Goal: Task Accomplishment & Management: Use online tool/utility

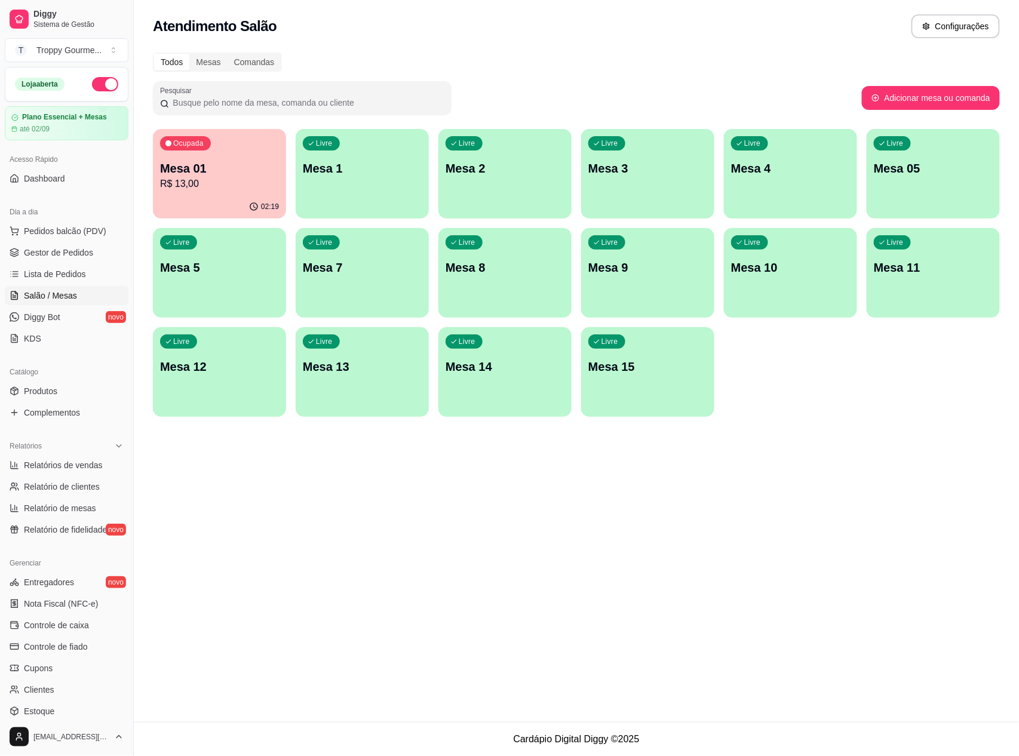
click at [375, 180] on div "Livre Mesa 1" at bounding box center [362, 166] width 133 height 75
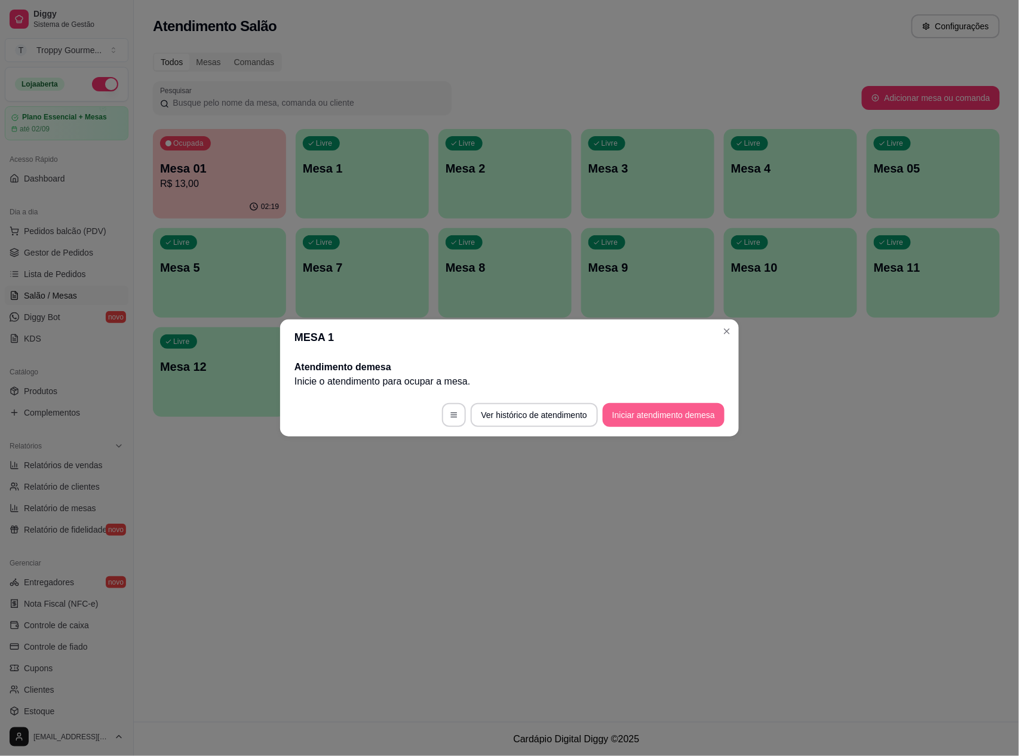
click at [691, 413] on button "Iniciar atendimento de mesa" at bounding box center [664, 415] width 122 height 24
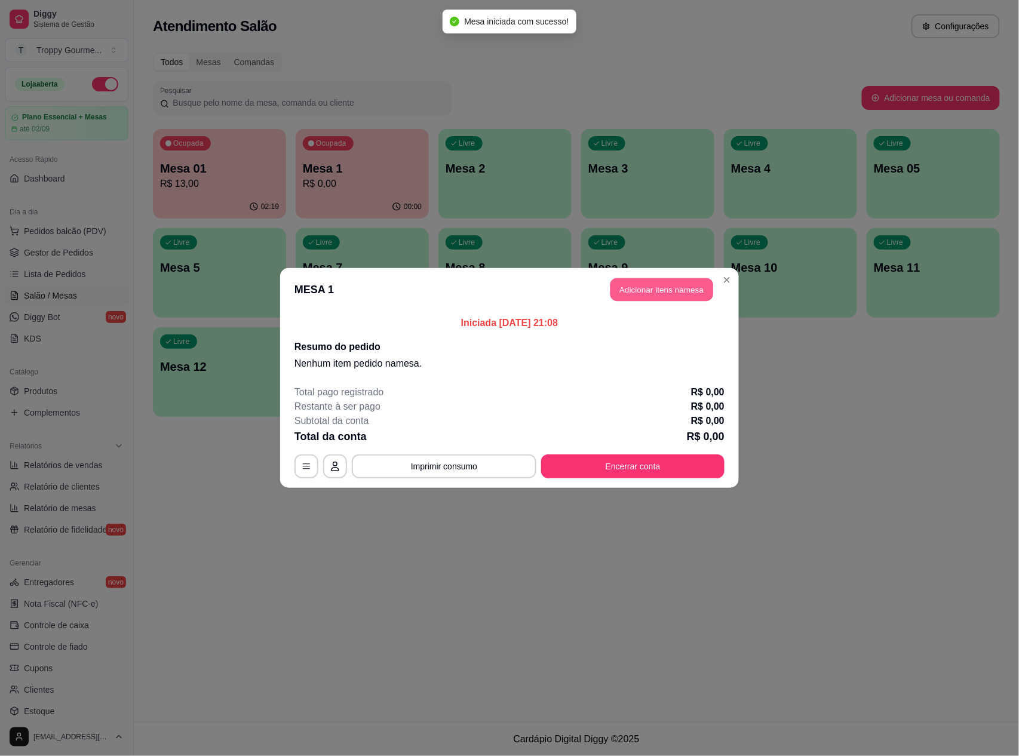
click at [669, 286] on button "Adicionar itens na mesa" at bounding box center [662, 289] width 103 height 23
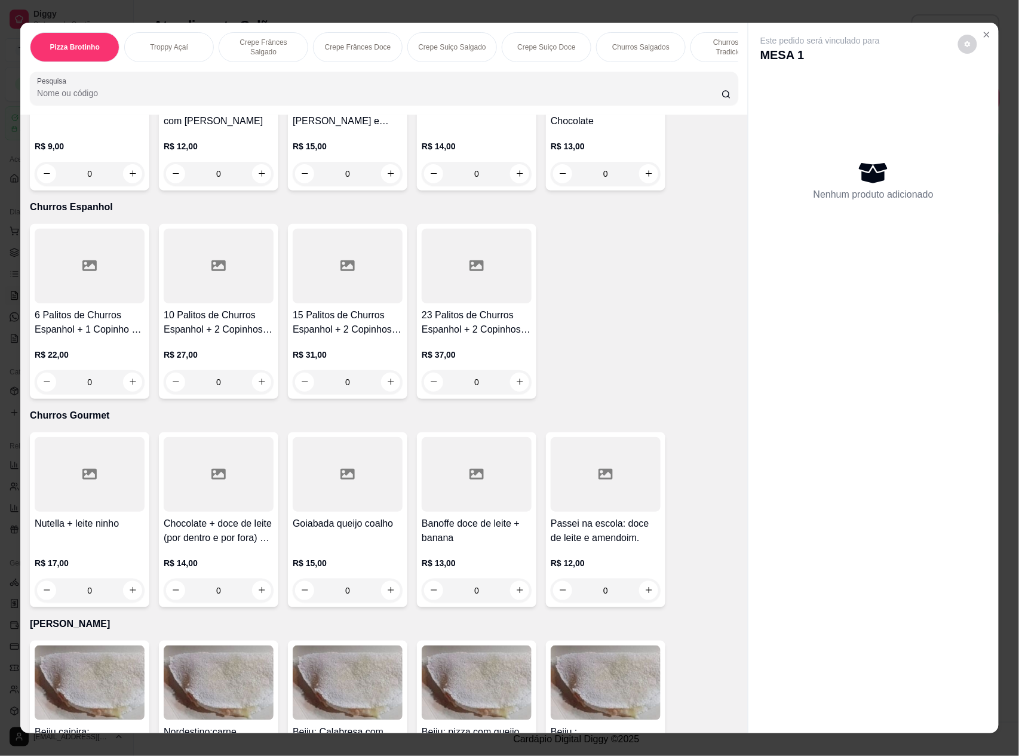
scroll to position [2230, 0]
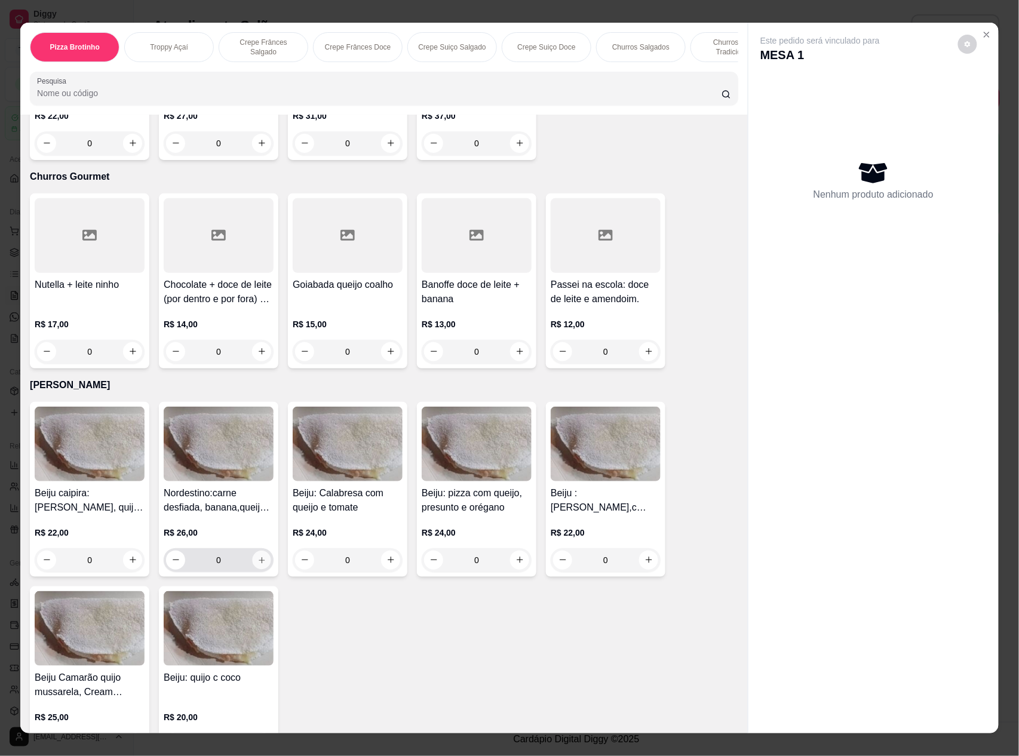
click at [257, 559] on icon "increase-product-quantity" at bounding box center [261, 560] width 9 height 9
type input "1"
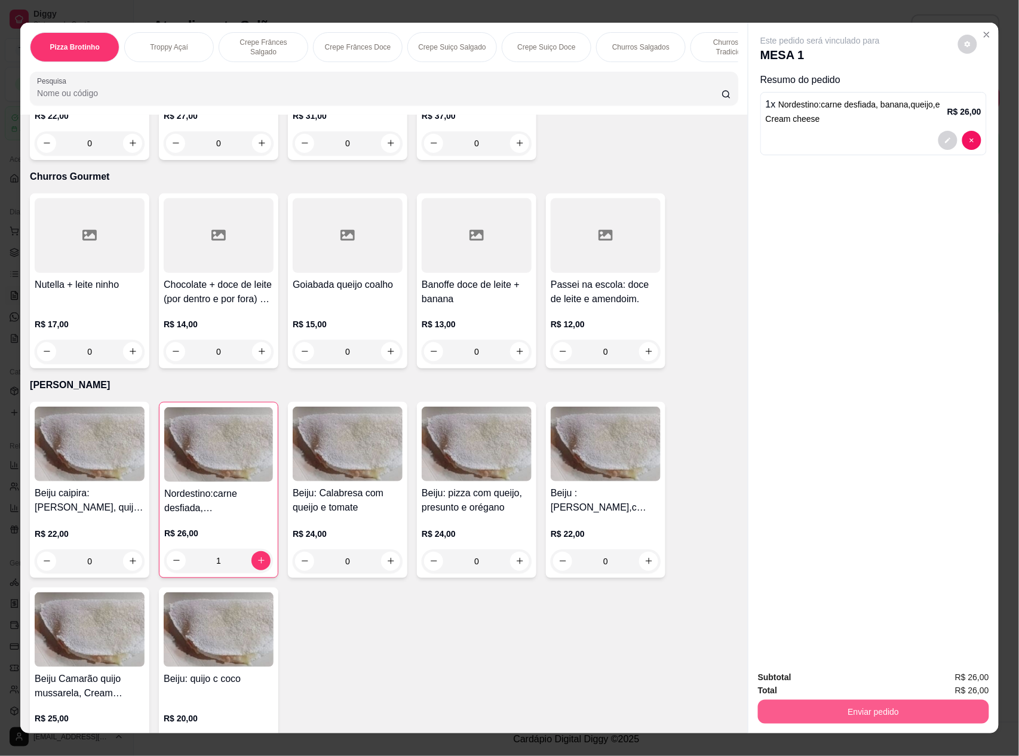
click at [815, 713] on button "Enviar pedido" at bounding box center [873, 712] width 231 height 24
click at [799, 677] on button "Não registrar e enviar pedido" at bounding box center [833, 683] width 121 height 22
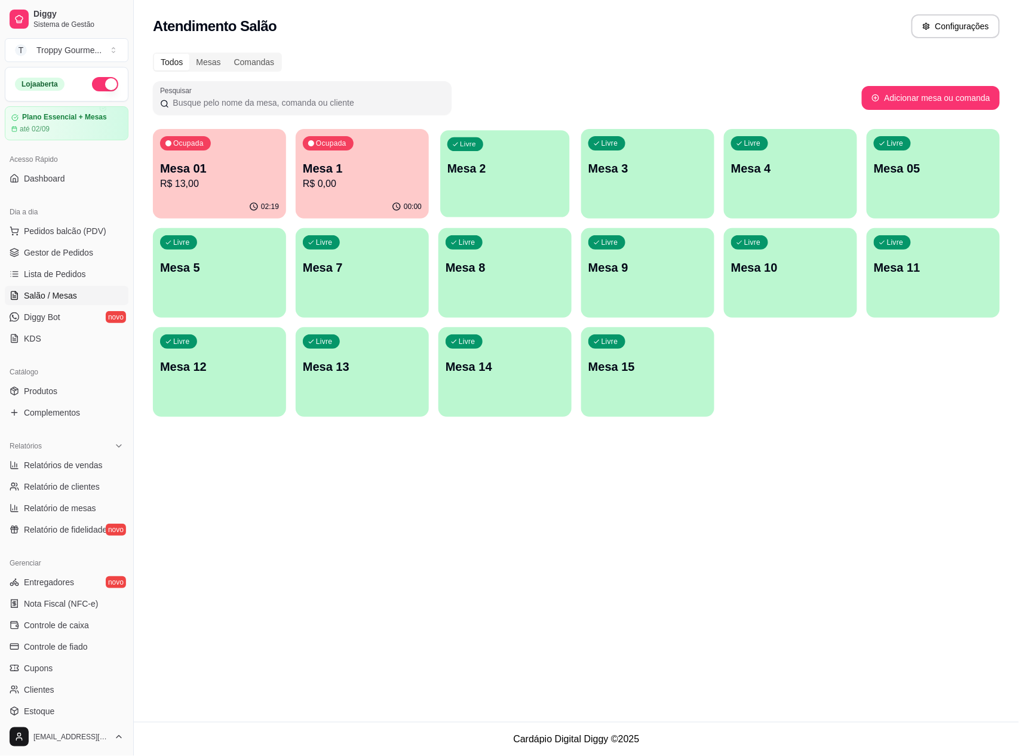
click at [510, 187] on div "Livre Mesa 2" at bounding box center [504, 166] width 129 height 73
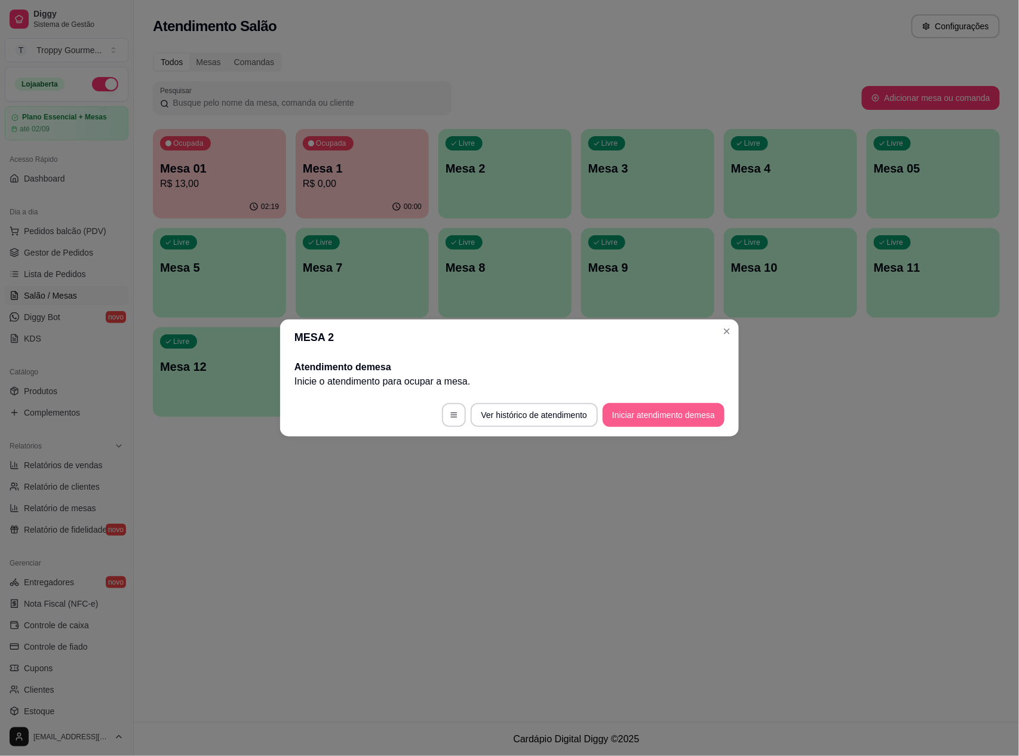
click at [636, 415] on button "Iniciar atendimento de mesa" at bounding box center [664, 415] width 122 height 24
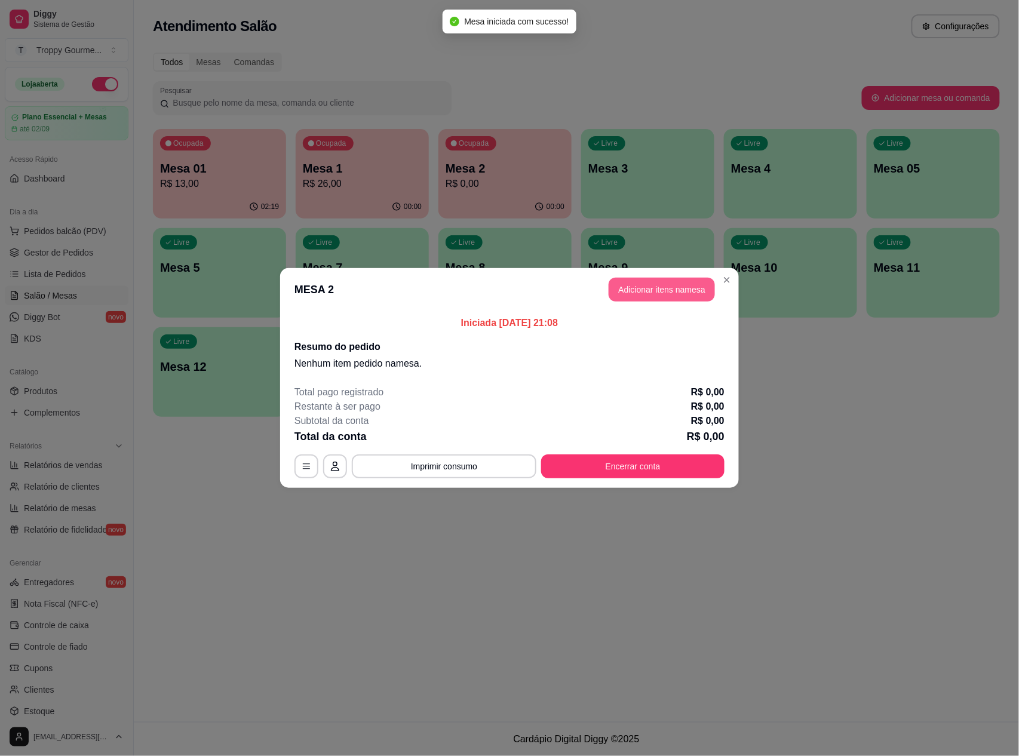
click at [679, 280] on button "Adicionar itens na mesa" at bounding box center [662, 290] width 106 height 24
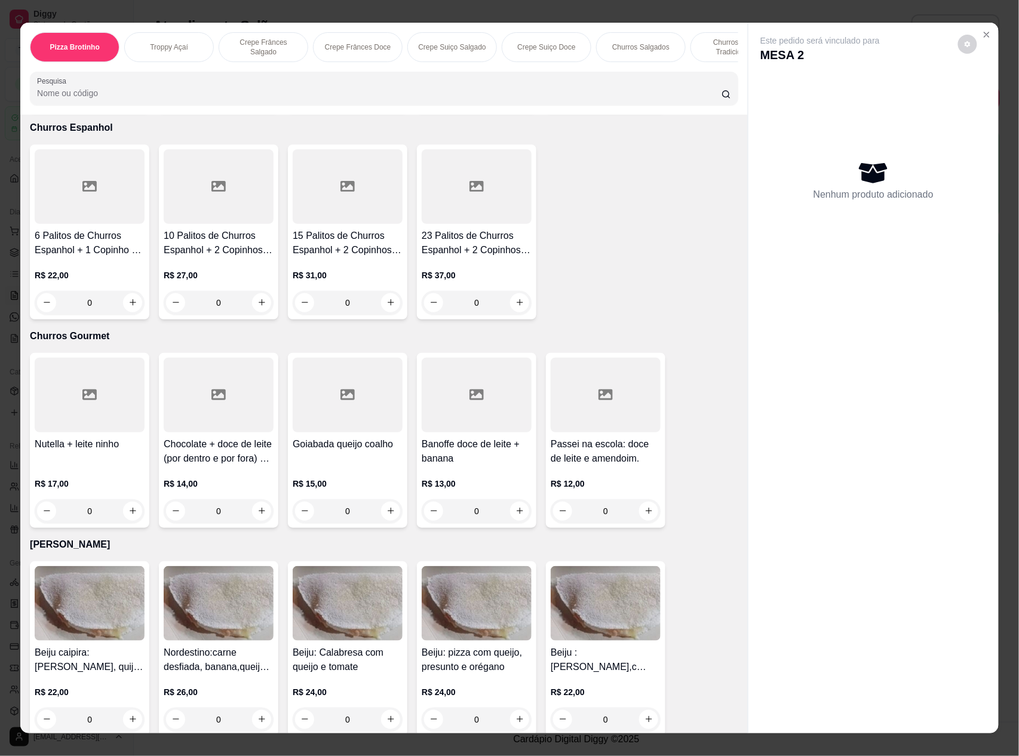
scroll to position [2151, 0]
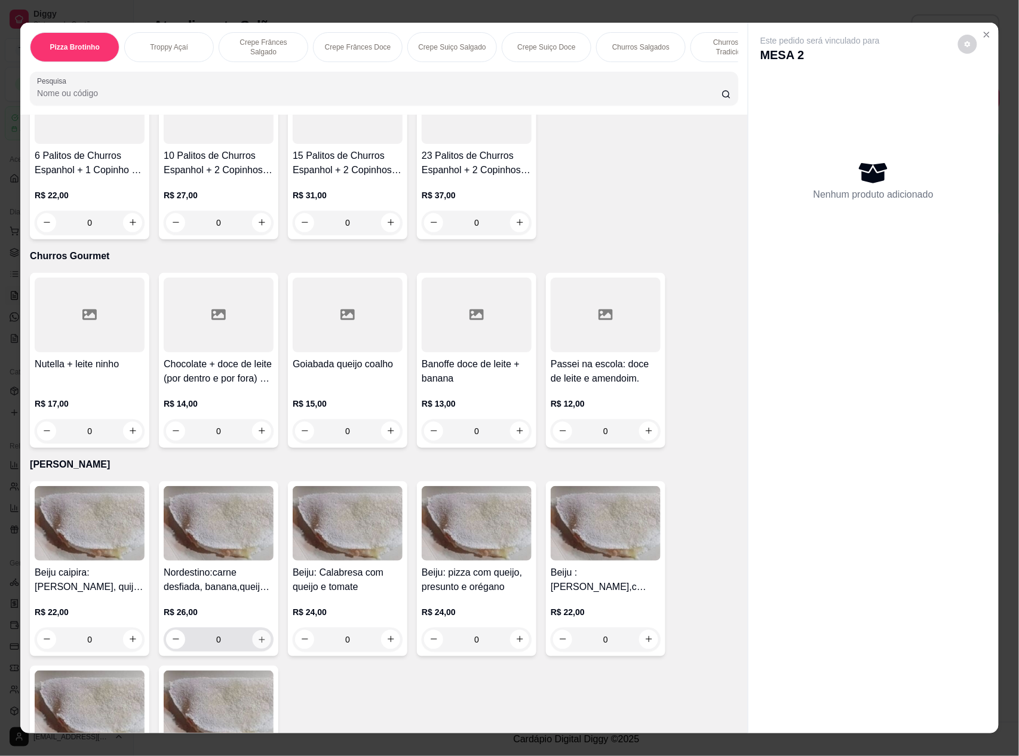
click at [257, 637] on icon "increase-product-quantity" at bounding box center [261, 640] width 9 height 9
type input "1"
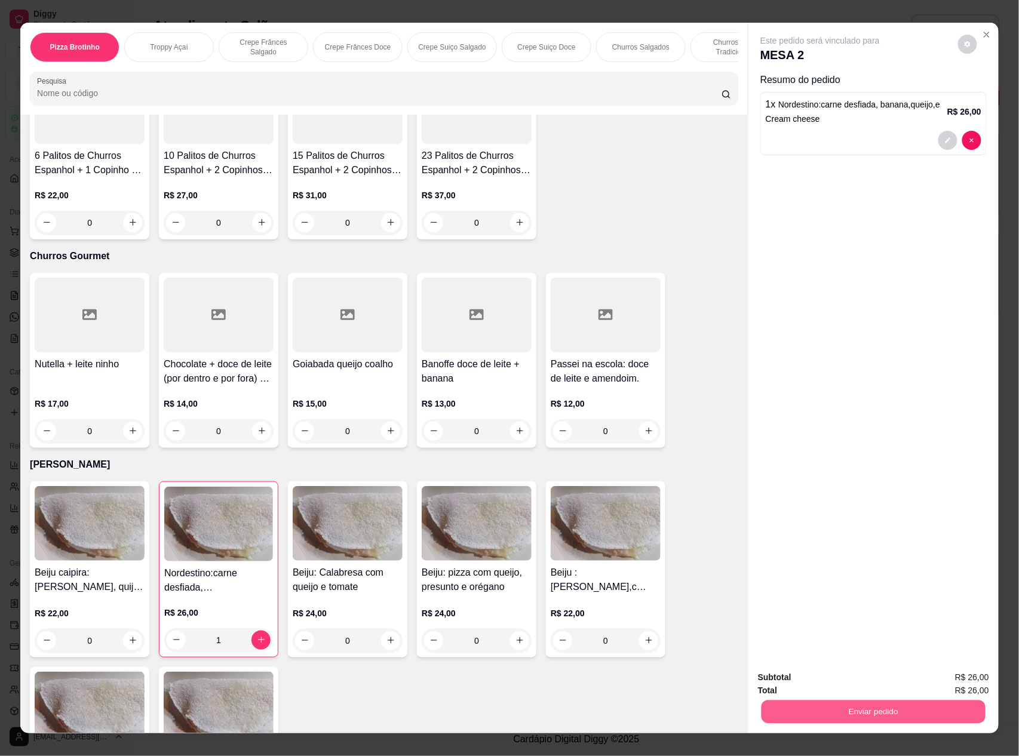
click at [792, 713] on button "Enviar pedido" at bounding box center [874, 712] width 224 height 23
click at [784, 682] on button "Não registrar e enviar pedido" at bounding box center [833, 683] width 121 height 22
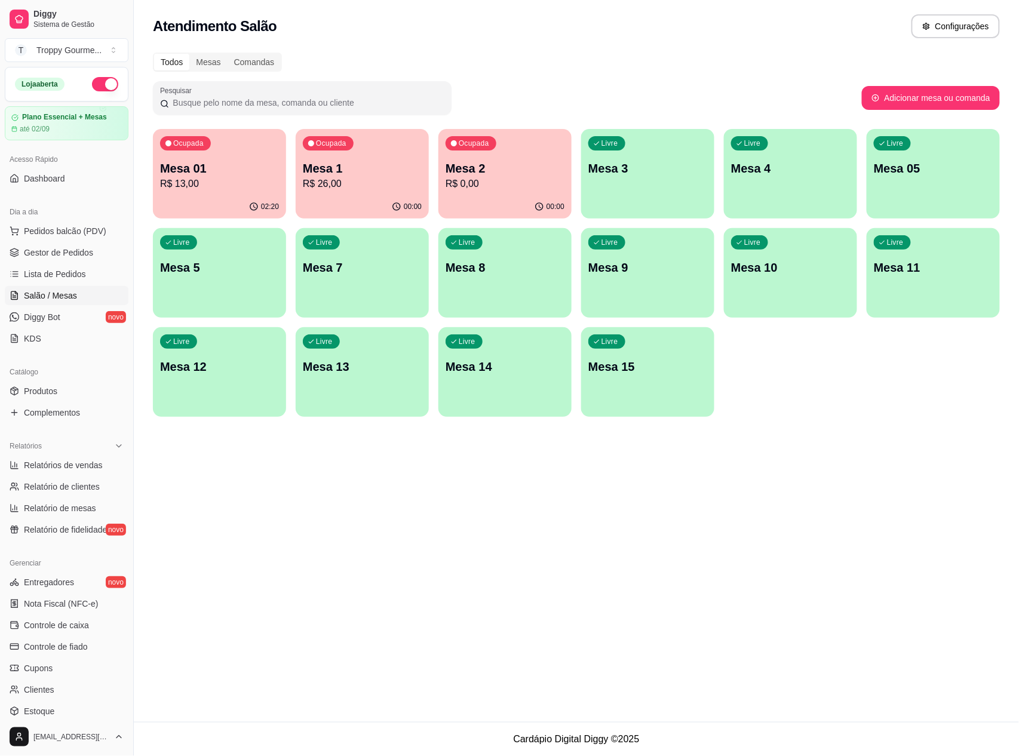
click at [207, 161] on p "Mesa 01" at bounding box center [219, 168] width 119 height 17
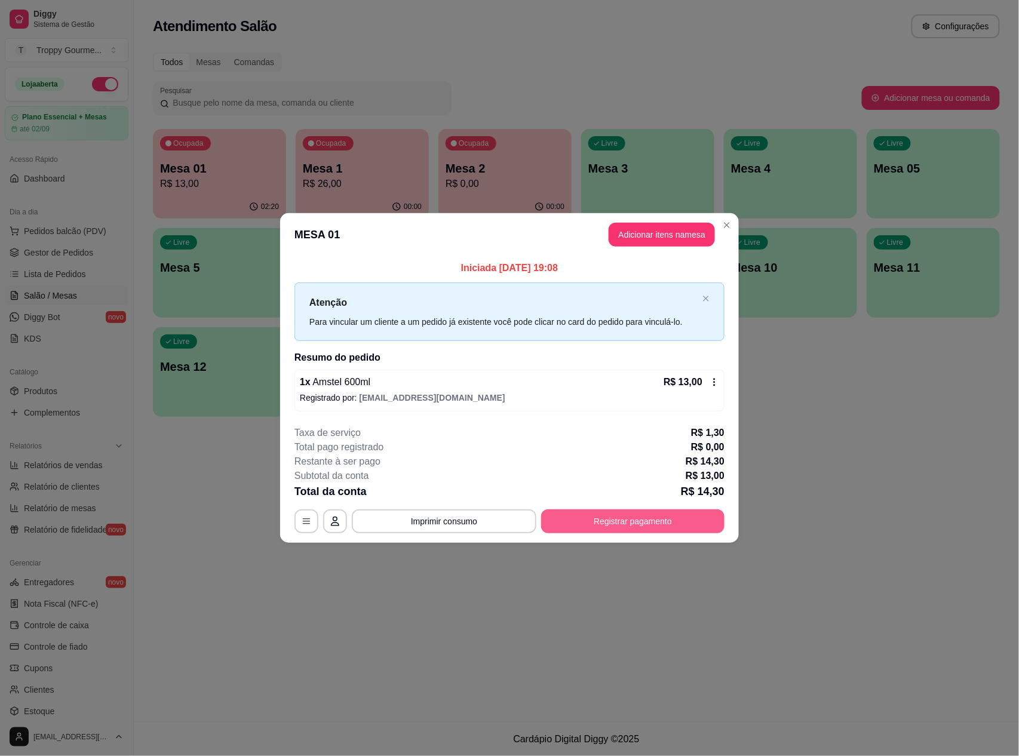
click at [608, 522] on button "Registrar pagamento" at bounding box center [632, 522] width 183 height 24
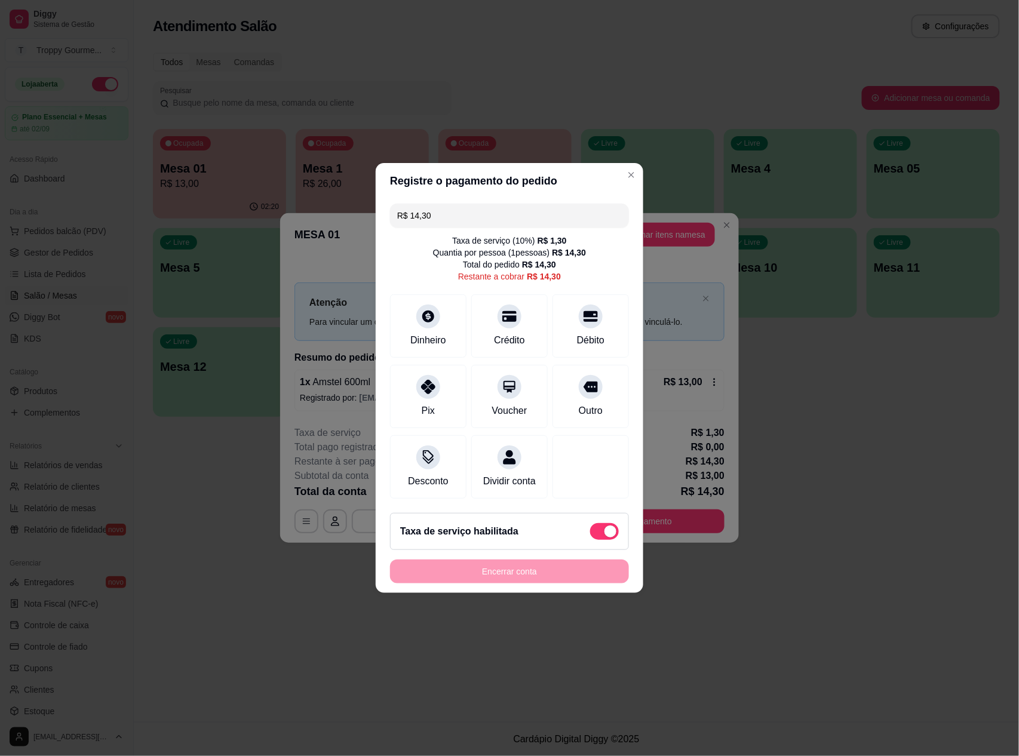
click at [605, 536] on span at bounding box center [611, 532] width 12 height 12
click at [596, 536] on input "checkbox" at bounding box center [594, 538] width 8 height 8
checkbox input "true"
type input "R$ 13,00"
checkbox input "false"
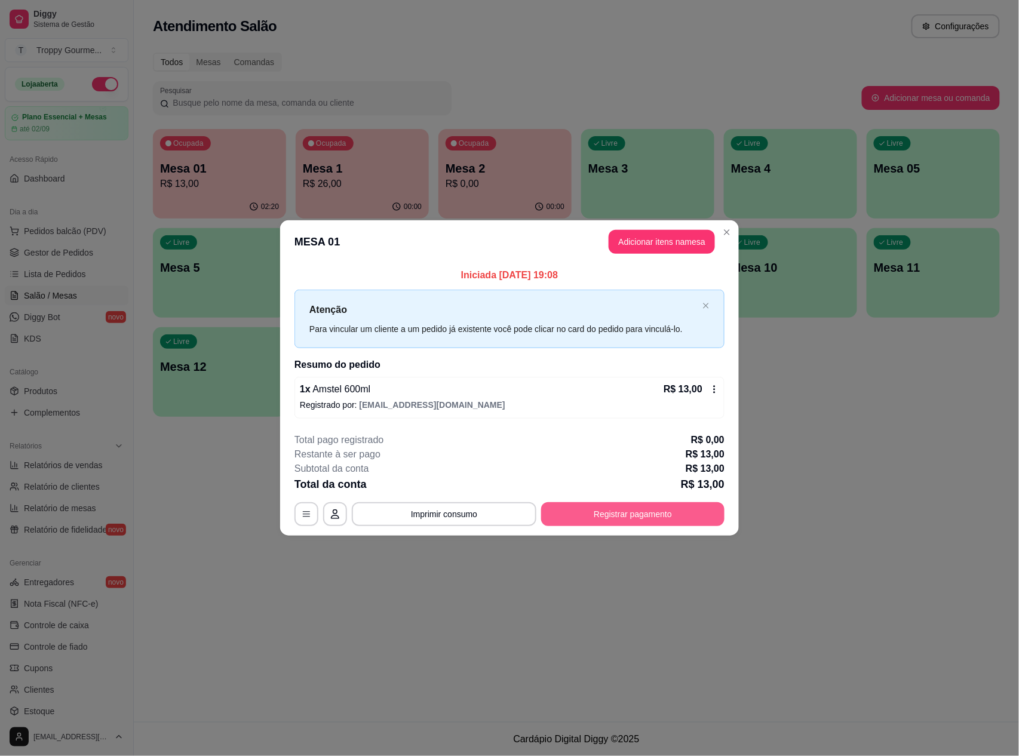
click at [638, 514] on button "Registrar pagamento" at bounding box center [632, 514] width 183 height 24
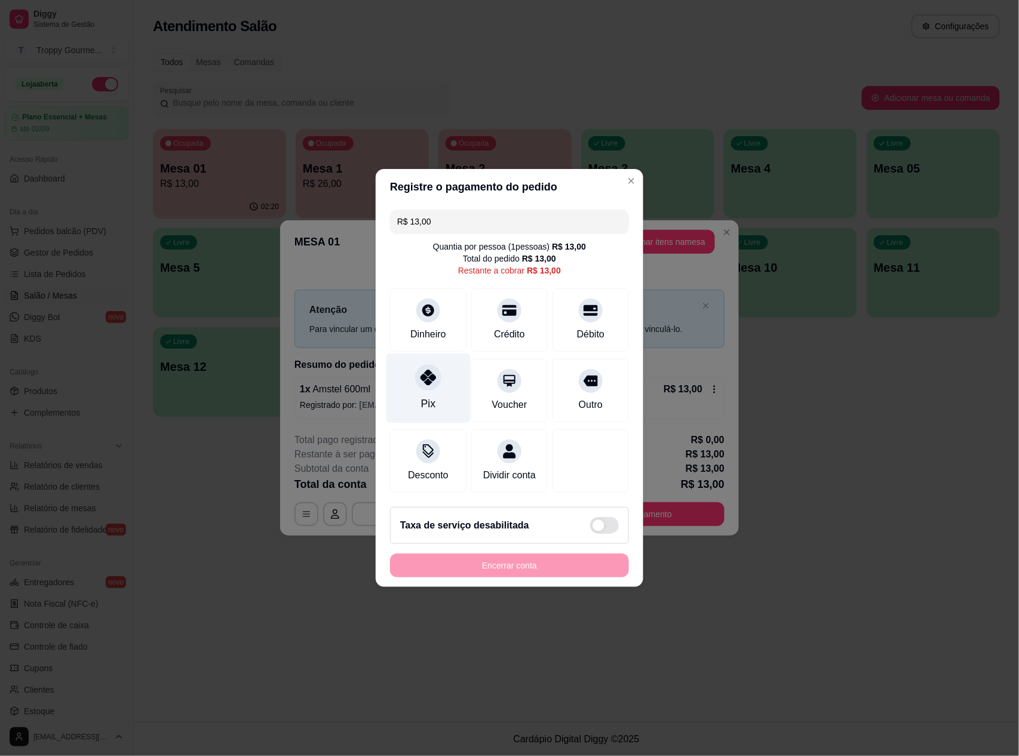
drag, startPoint x: 428, startPoint y: 373, endPoint x: 424, endPoint y: 381, distance: 8.3
click at [424, 381] on div at bounding box center [428, 377] width 26 height 26
type input "R$ 0,00"
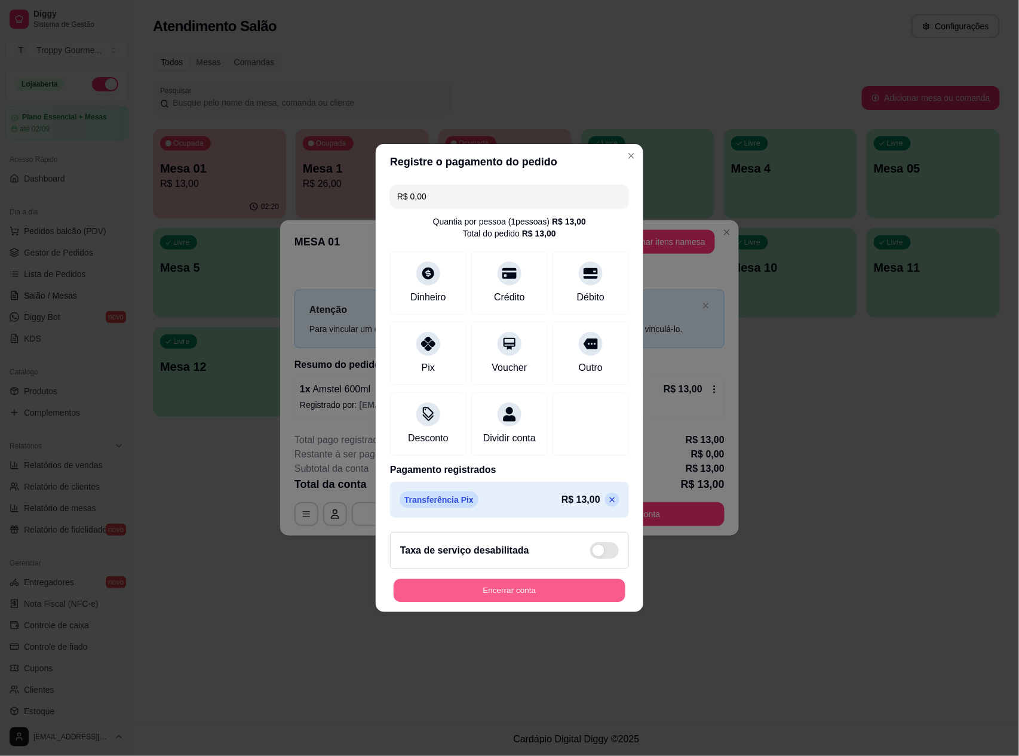
click at [526, 594] on button "Encerrar conta" at bounding box center [510, 590] width 232 height 23
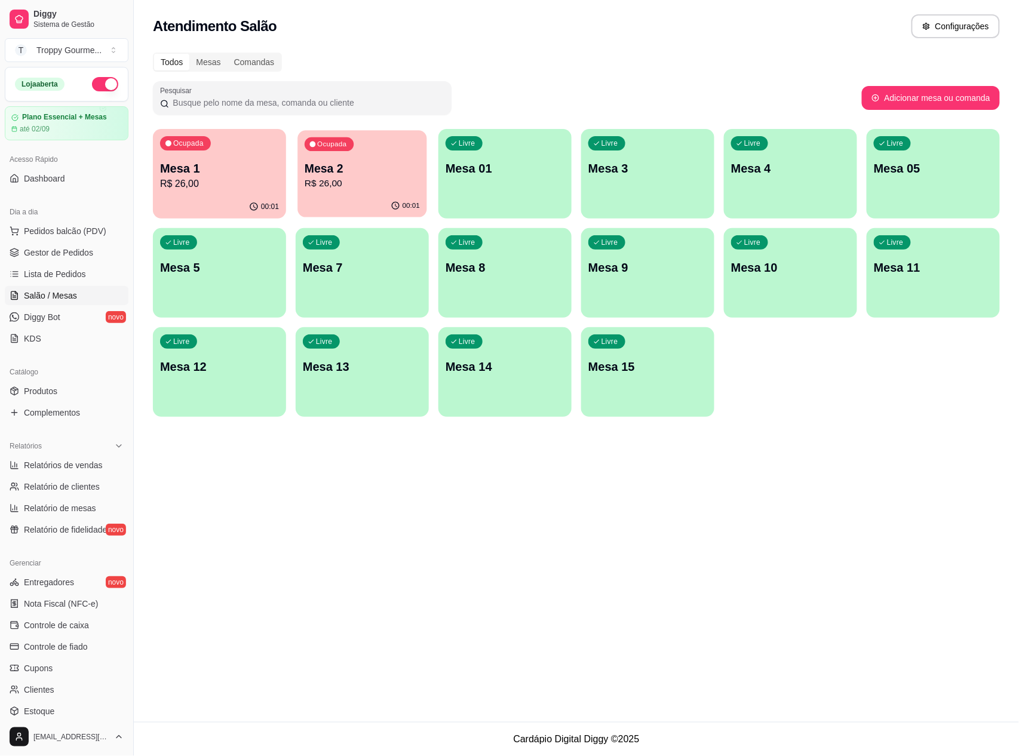
click at [355, 192] on div "Ocupada Mesa 2 R$ 26,00" at bounding box center [361, 162] width 129 height 65
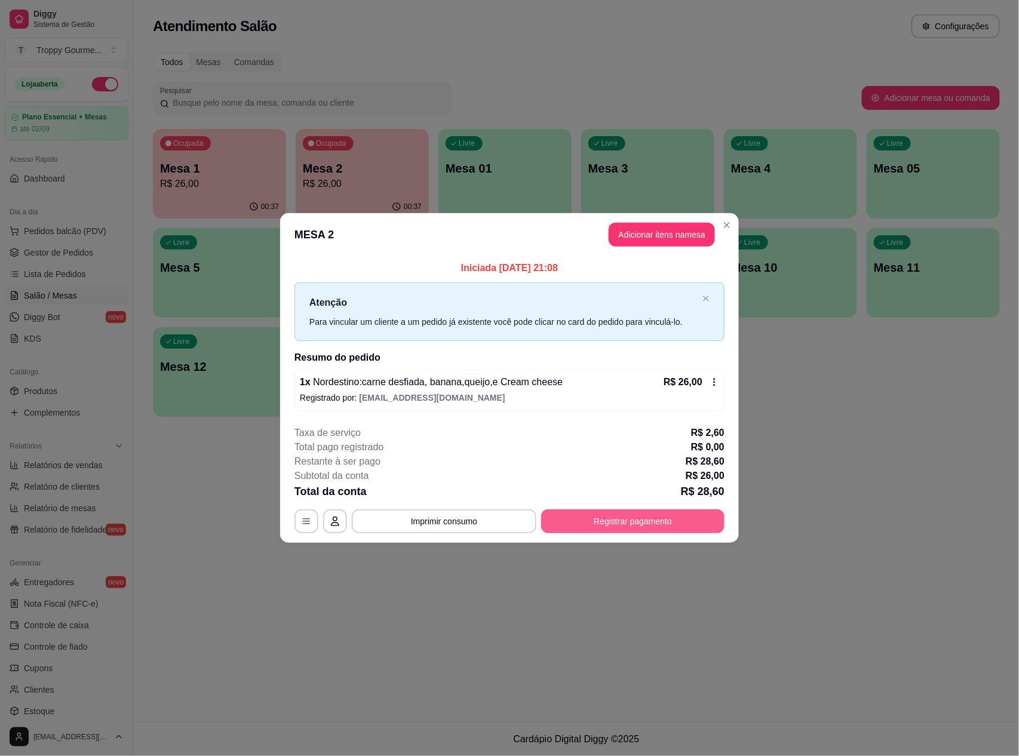
click at [613, 517] on button "Registrar pagamento" at bounding box center [632, 522] width 183 height 24
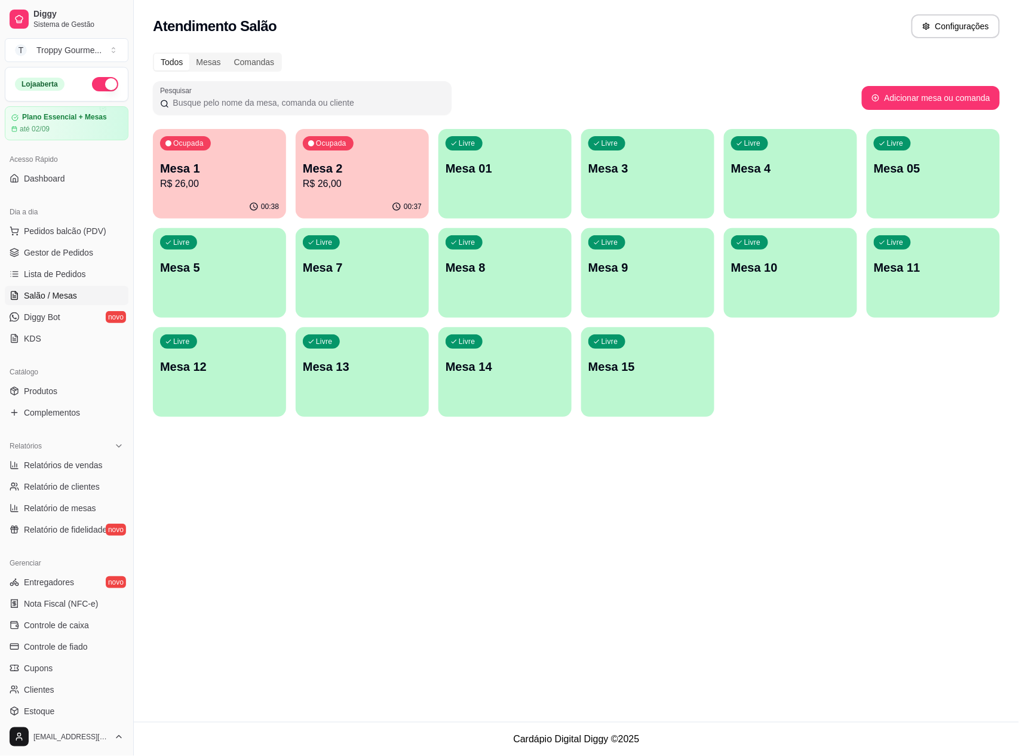
click at [346, 170] on p "Mesa 2" at bounding box center [362, 168] width 119 height 17
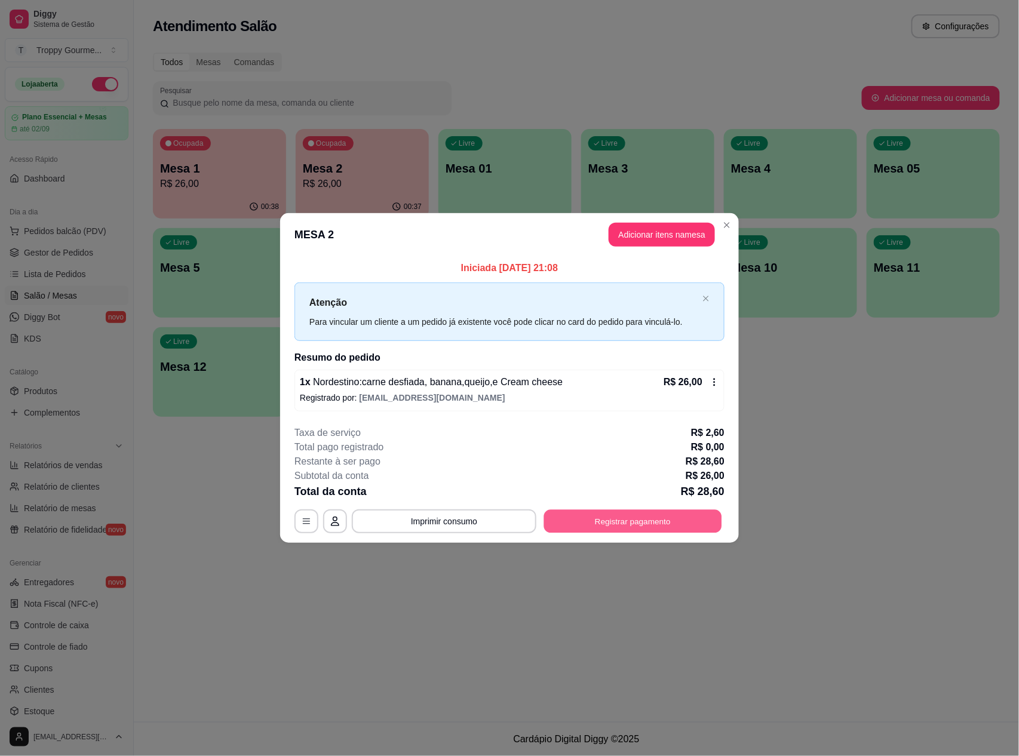
click at [627, 521] on button "Registrar pagamento" at bounding box center [633, 521] width 178 height 23
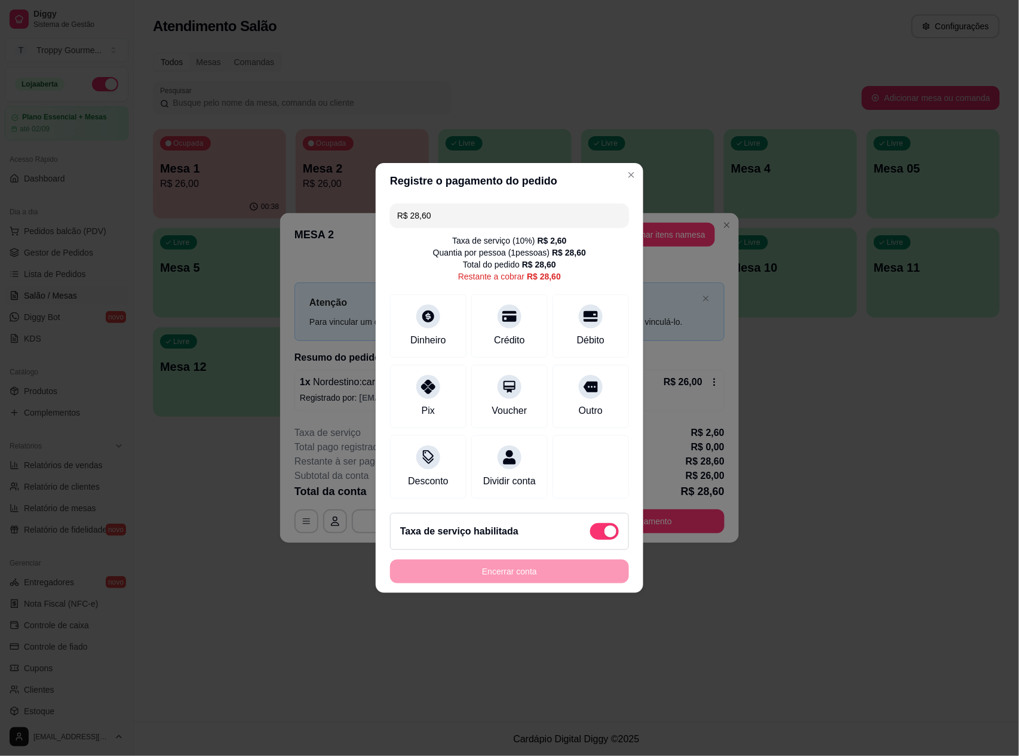
click at [605, 535] on span at bounding box center [611, 532] width 12 height 12
click at [597, 535] on input "checkbox" at bounding box center [594, 538] width 8 height 8
checkbox input "true"
type input "R$ 26,00"
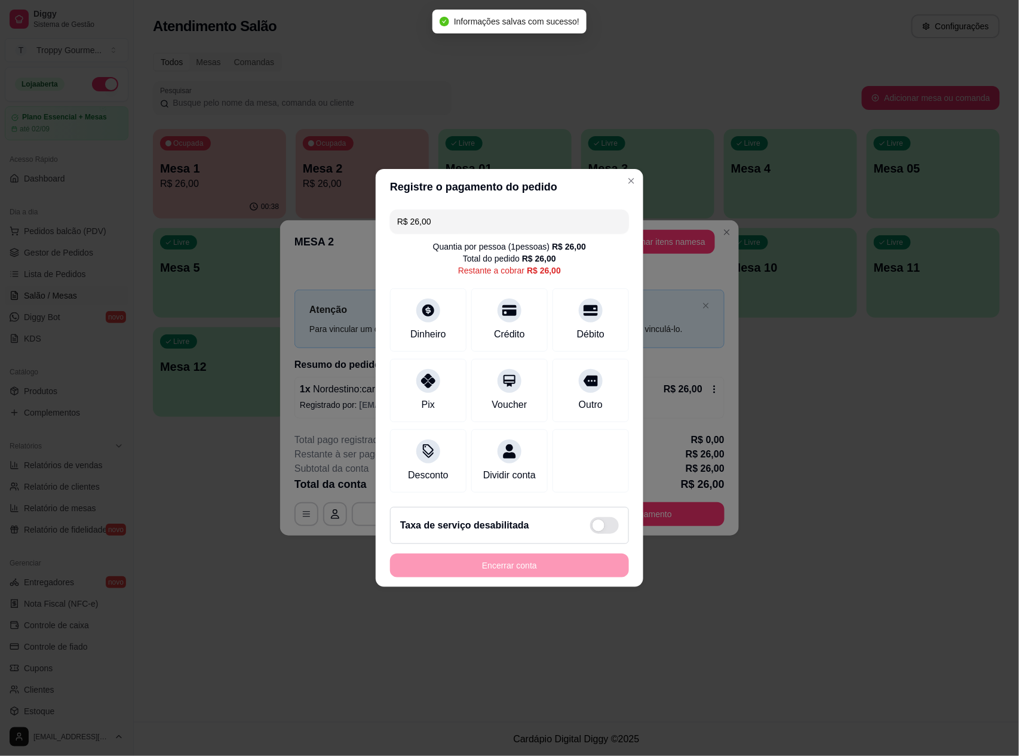
checkbox input "false"
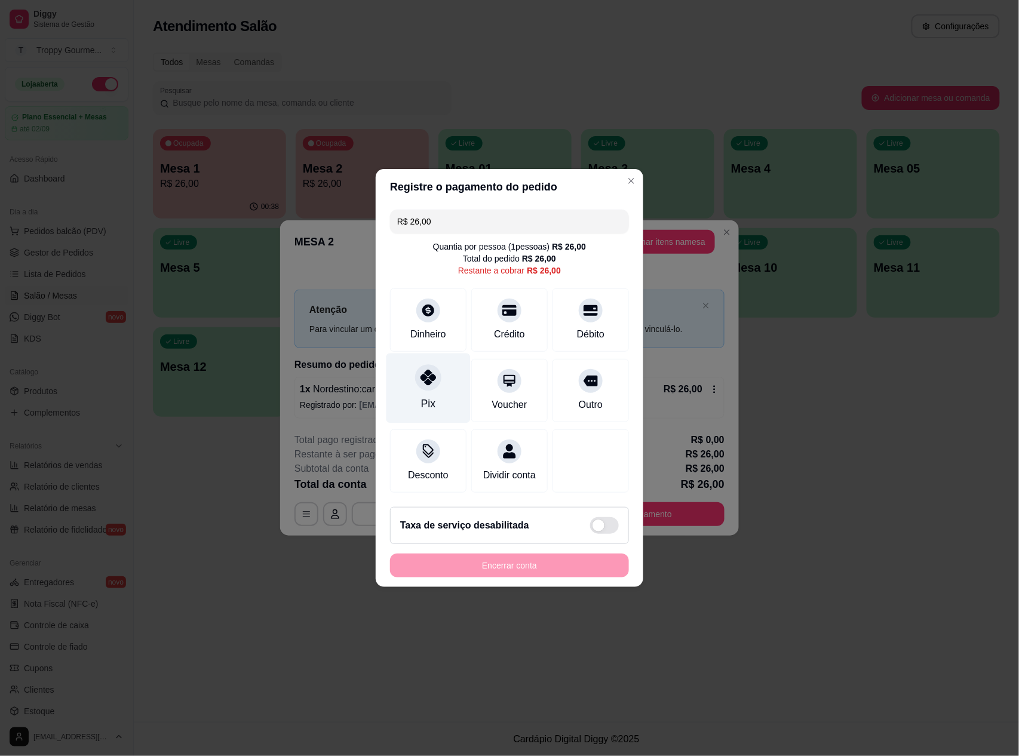
click at [428, 386] on div "Pix" at bounding box center [429, 389] width 84 height 70
type input "R$ 0,00"
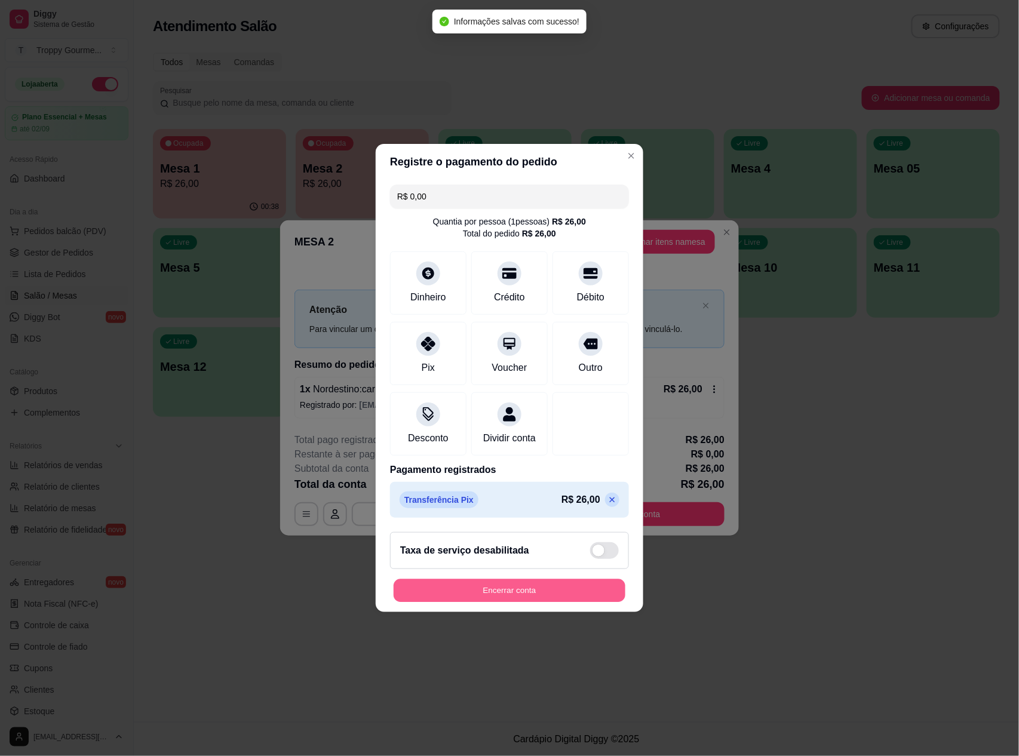
click at [498, 597] on button "Encerrar conta" at bounding box center [510, 590] width 232 height 23
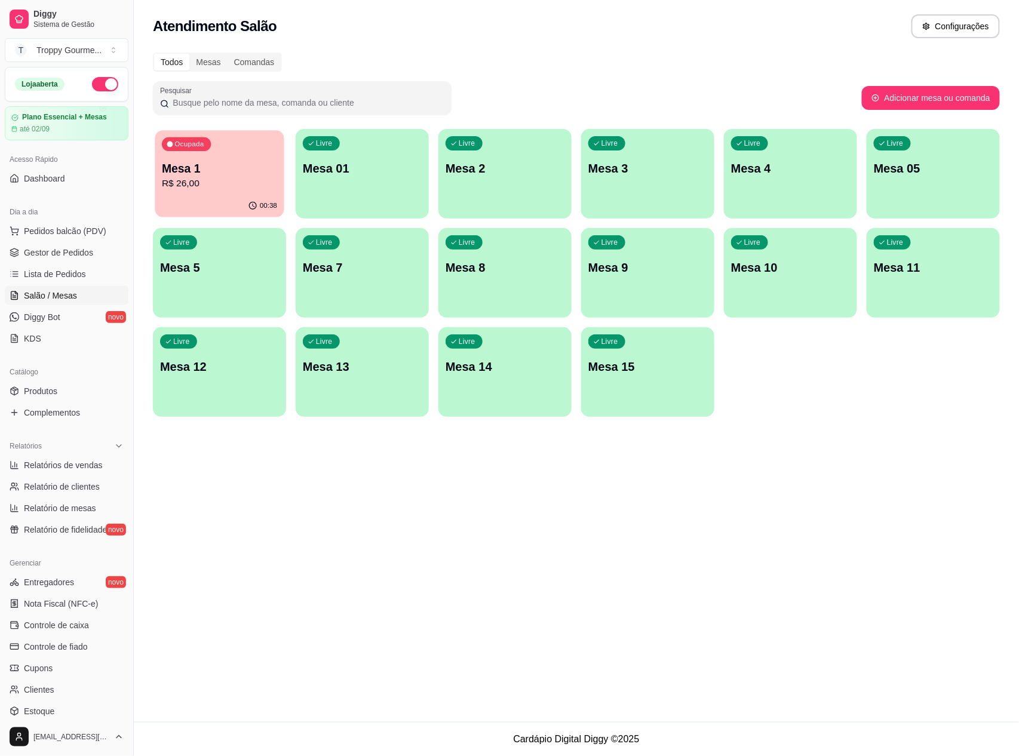
click at [216, 189] on p "R$ 26,00" at bounding box center [219, 184] width 115 height 14
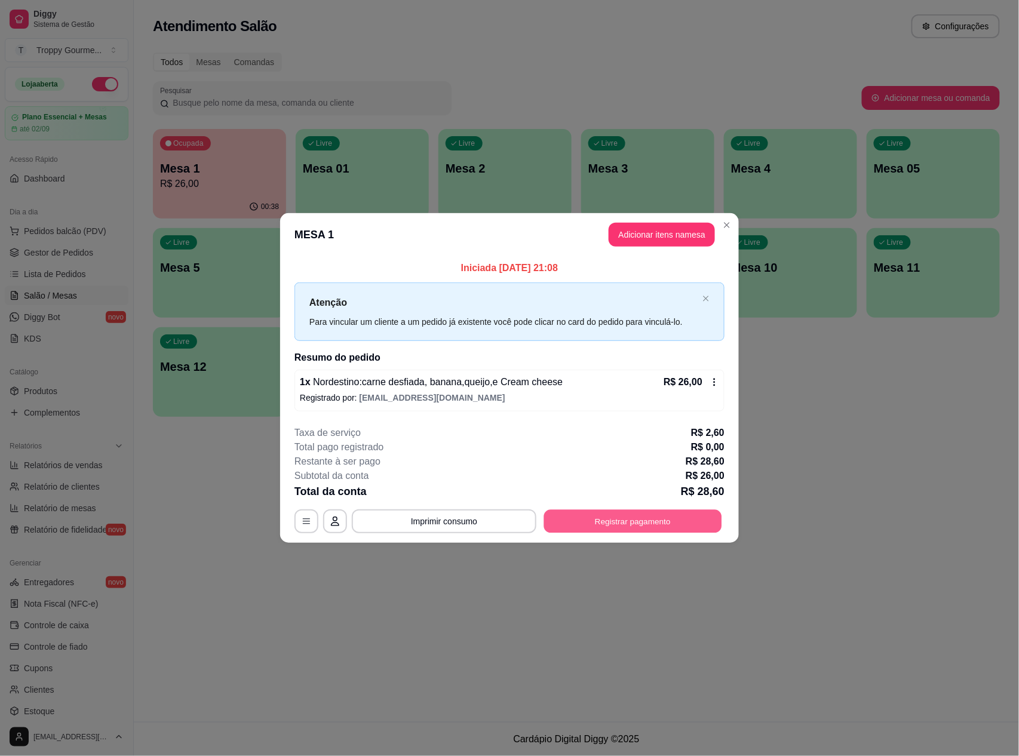
click at [682, 526] on button "Registrar pagamento" at bounding box center [633, 521] width 178 height 23
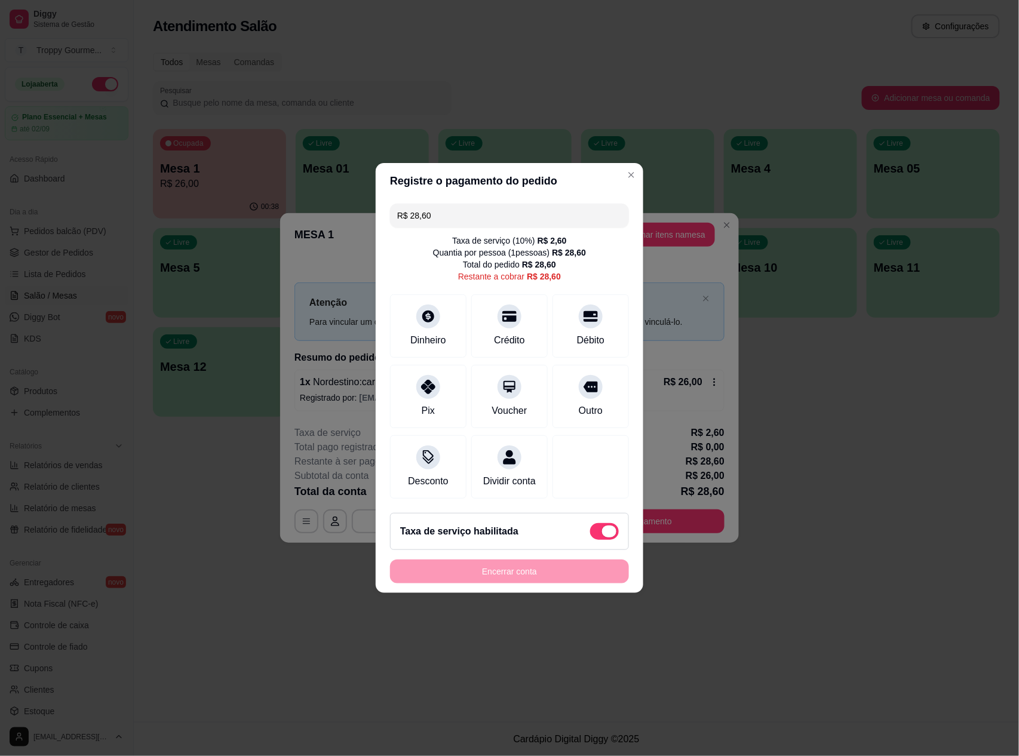
click at [602, 538] on span at bounding box center [609, 532] width 14 height 12
click at [597, 539] on input "checkbox" at bounding box center [594, 538] width 8 height 8
checkbox input "true"
type input "R$ 26,00"
checkbox input "false"
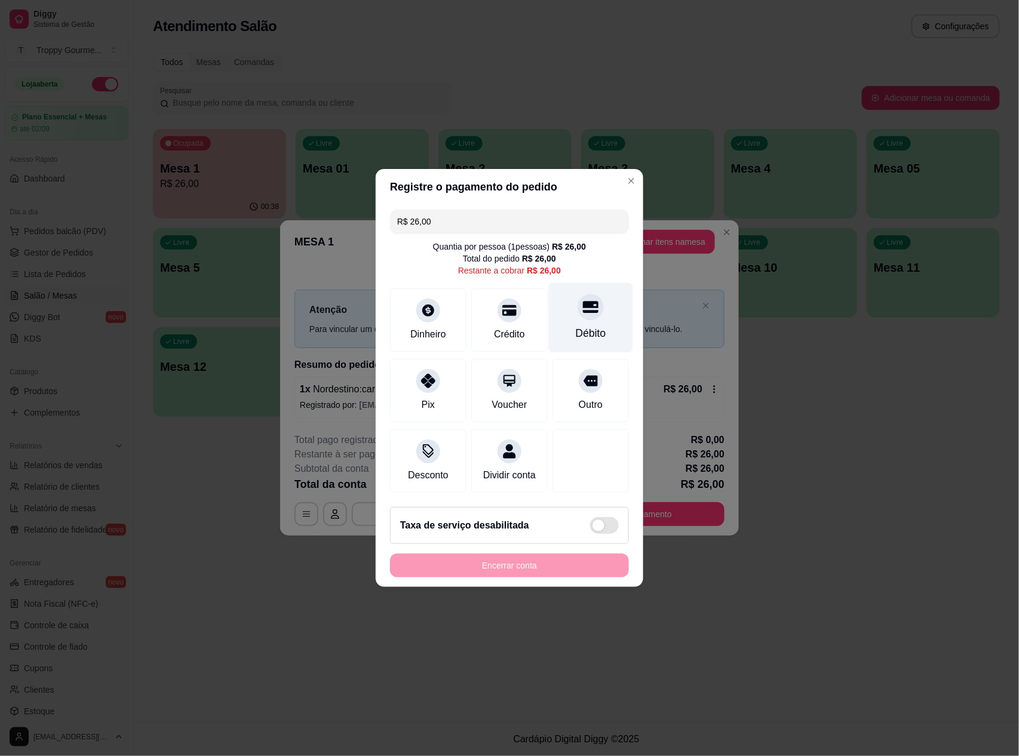
click at [584, 305] on icon at bounding box center [591, 308] width 16 height 12
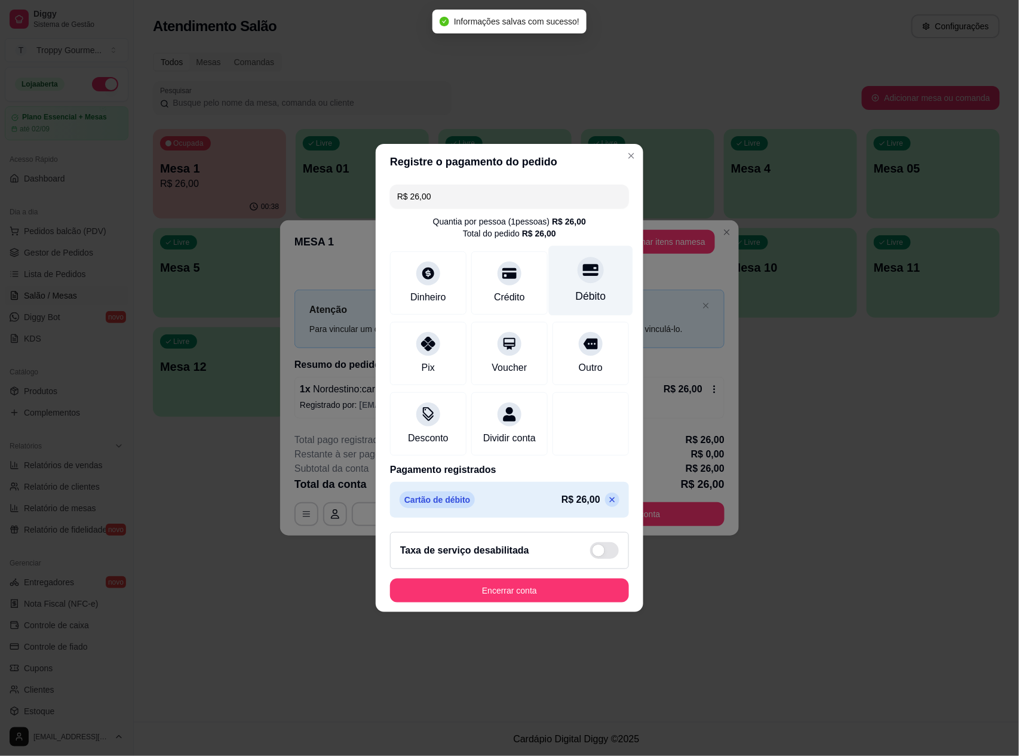
type input "R$ 0,00"
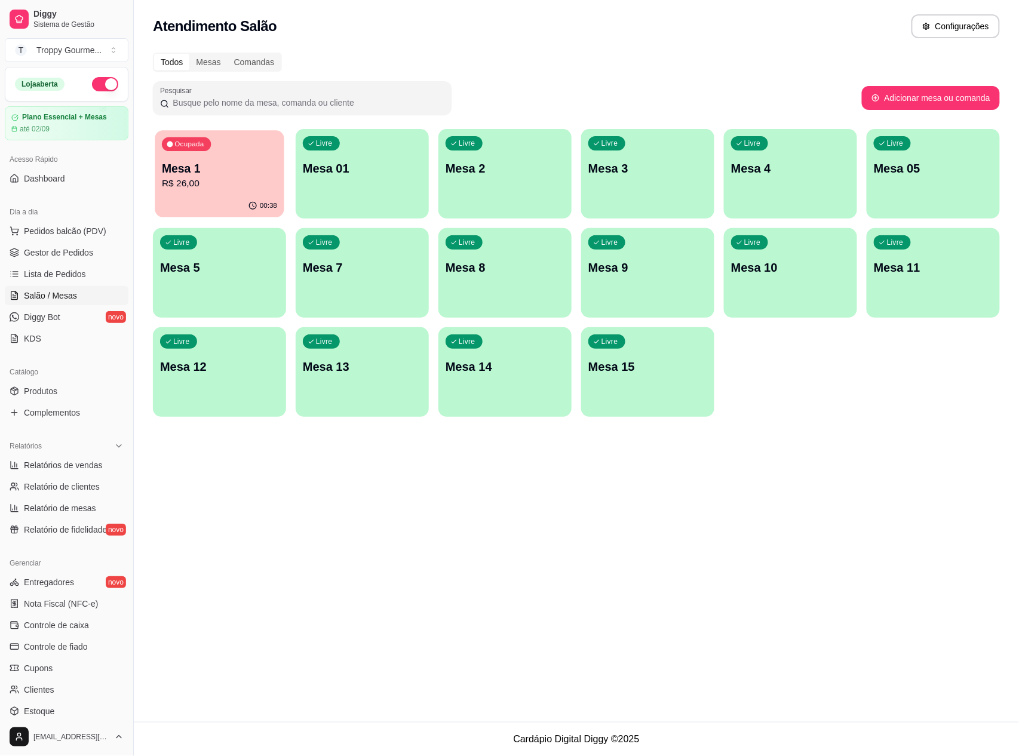
click at [231, 168] on p "Mesa 1" at bounding box center [219, 169] width 115 height 16
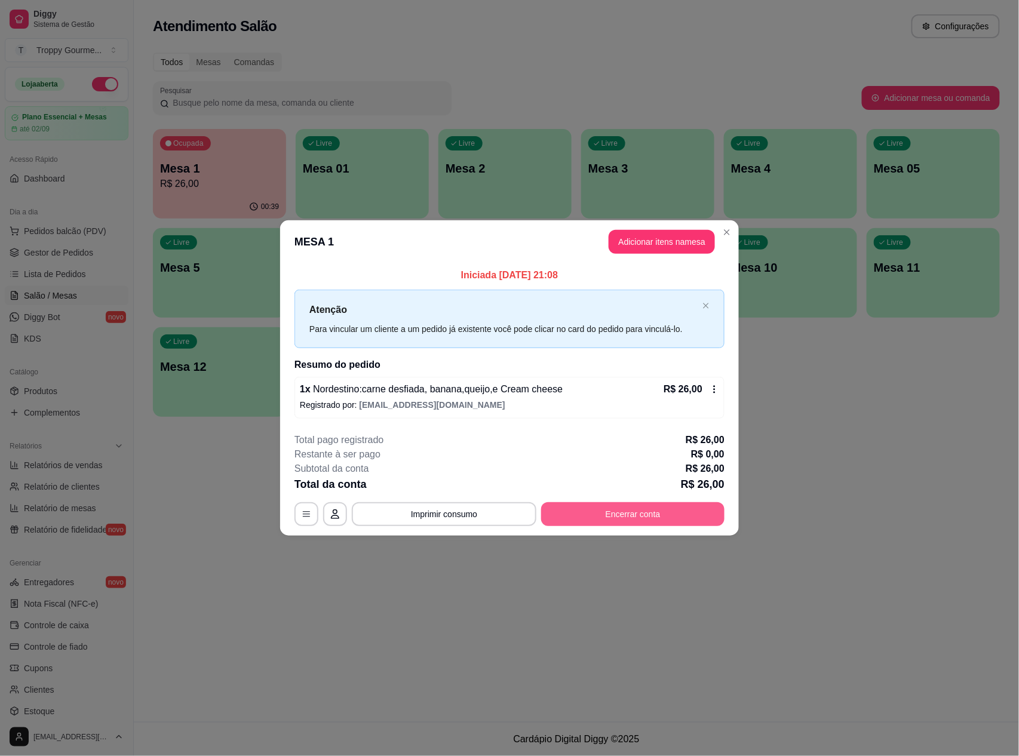
click at [662, 511] on button "Encerrar conta" at bounding box center [632, 514] width 183 height 24
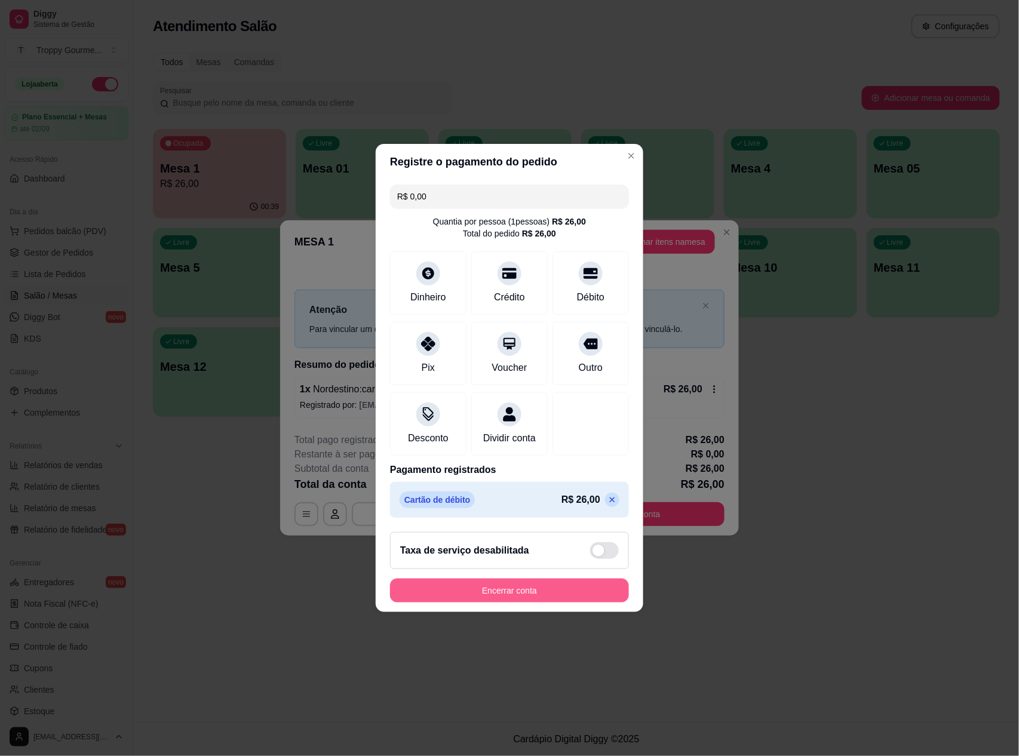
click at [550, 596] on button "Encerrar conta" at bounding box center [509, 591] width 239 height 24
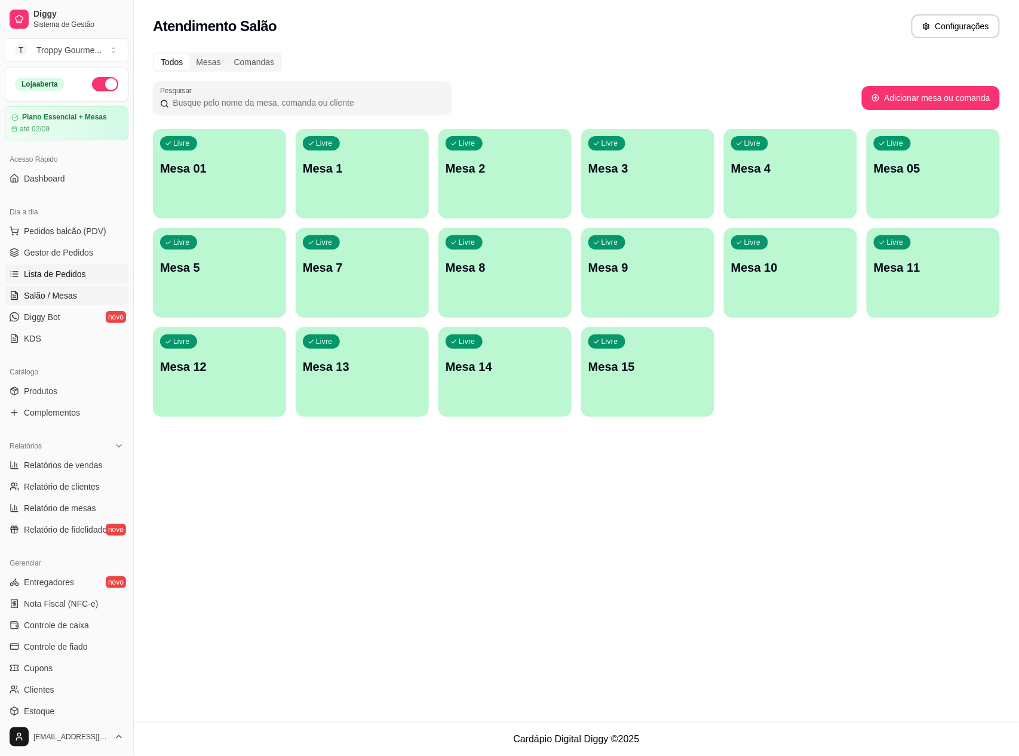
click at [33, 270] on span "Lista de Pedidos" at bounding box center [55, 274] width 62 height 12
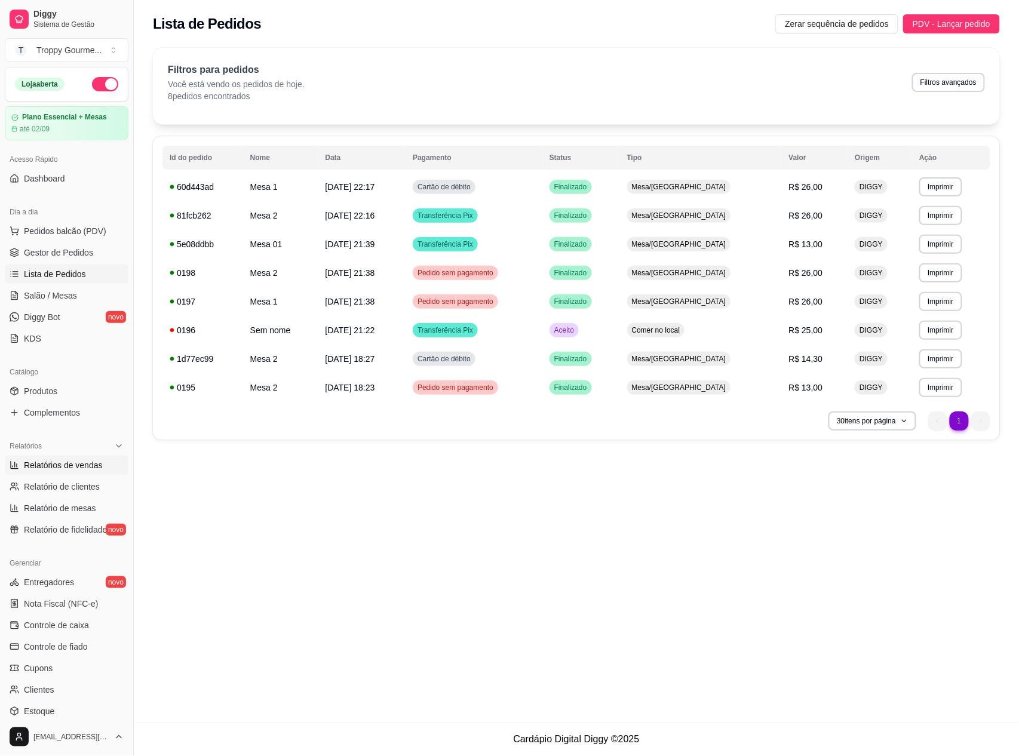
click at [80, 468] on span "Relatórios de vendas" at bounding box center [63, 465] width 79 height 12
select select "ALL"
select select "0"
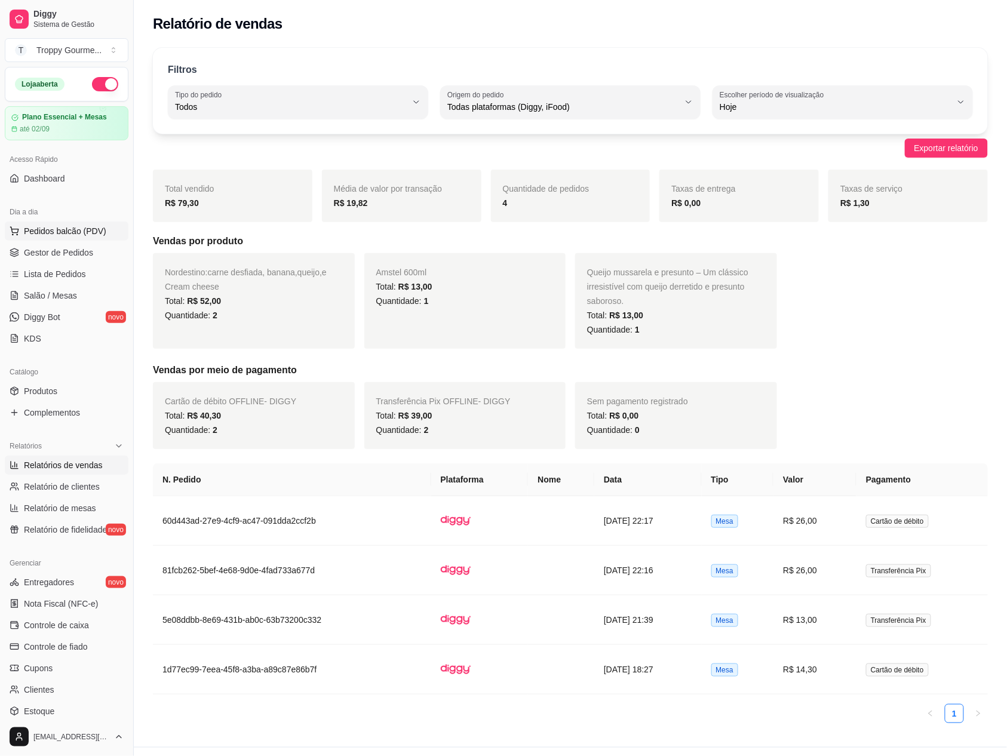
click at [70, 232] on span "Pedidos balcão (PDV)" at bounding box center [65, 231] width 82 height 12
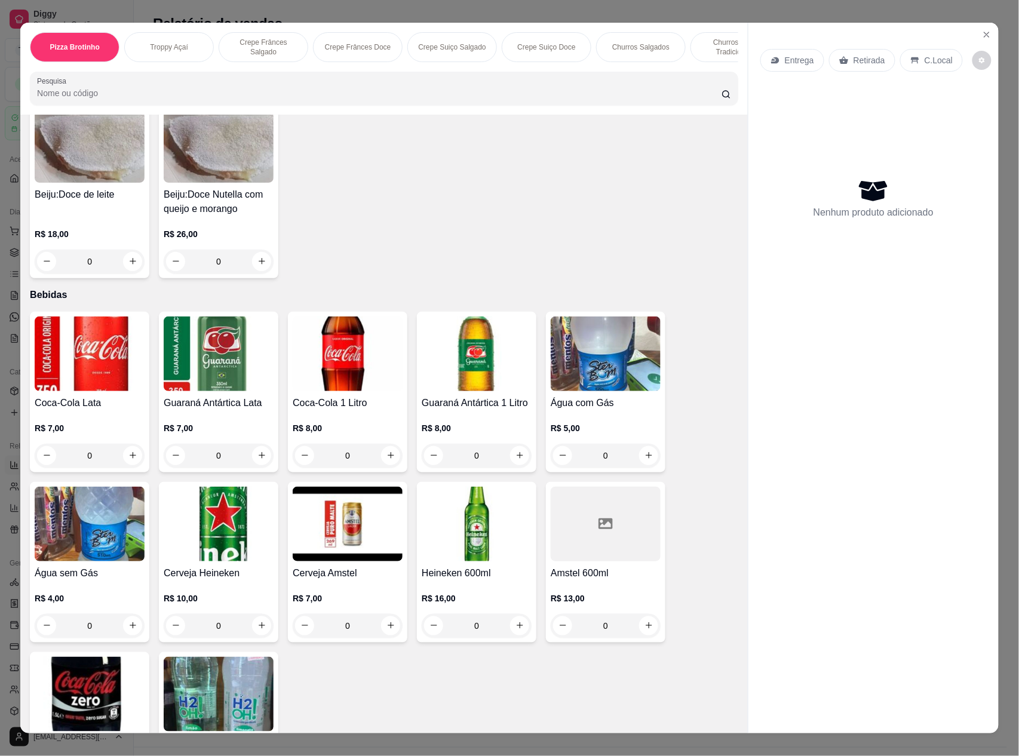
scroll to position [3193, 0]
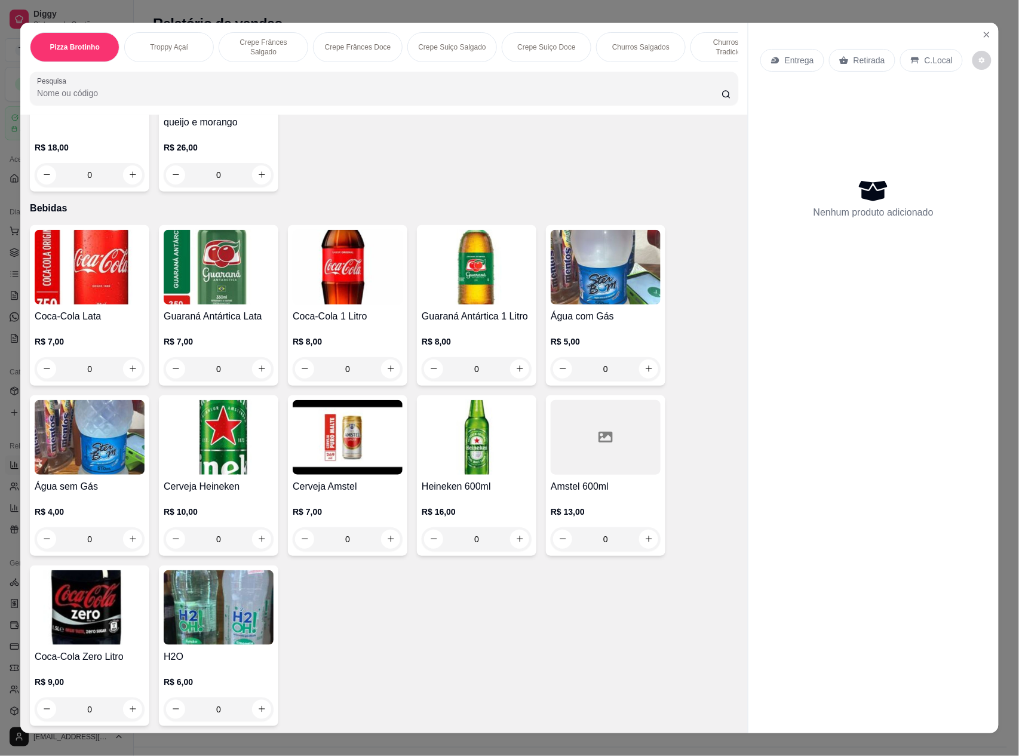
click at [594, 264] on img at bounding box center [606, 267] width 110 height 75
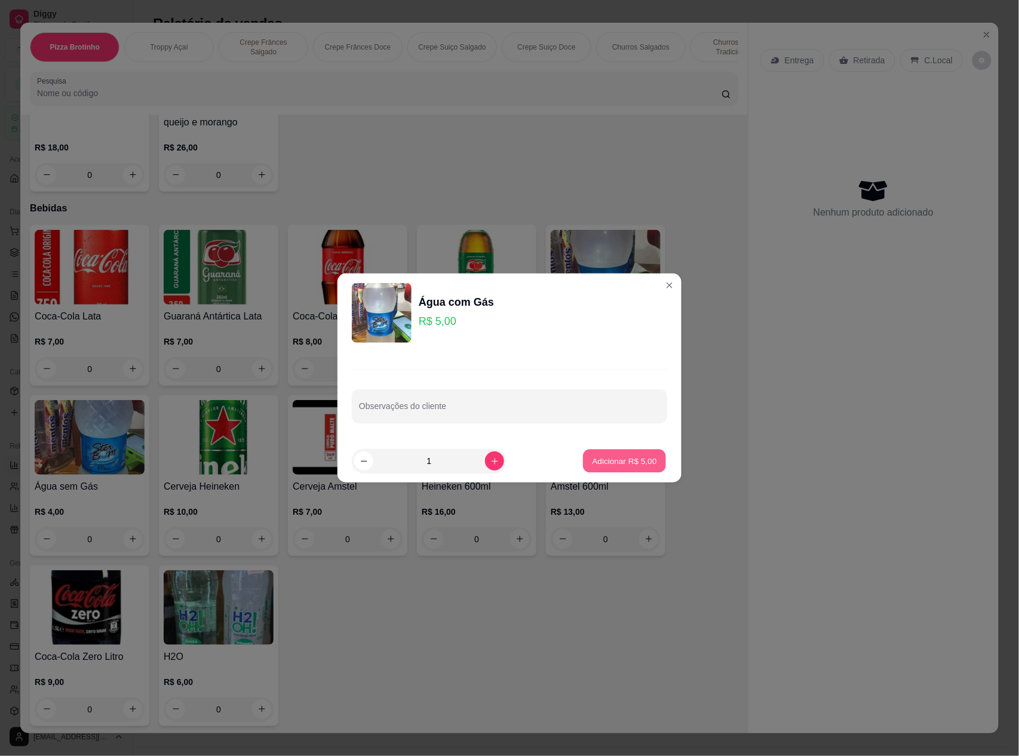
click at [615, 461] on p "Adicionar R$ 5,00" at bounding box center [624, 460] width 65 height 11
type input "1"
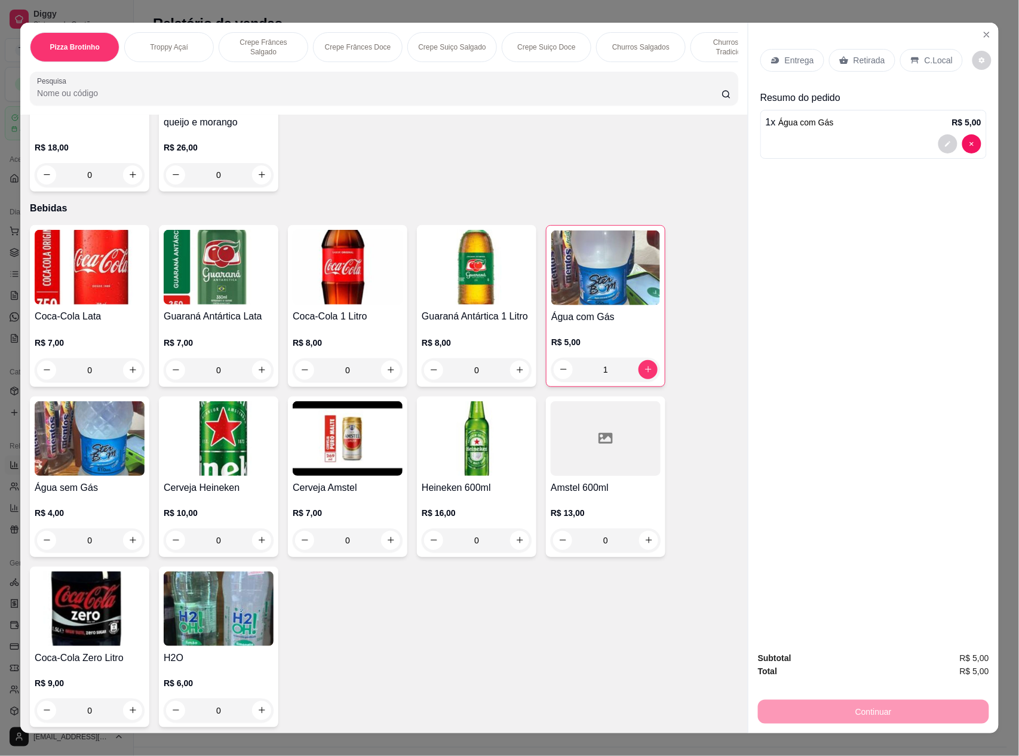
click at [922, 51] on div "C.Local" at bounding box center [931, 60] width 63 height 23
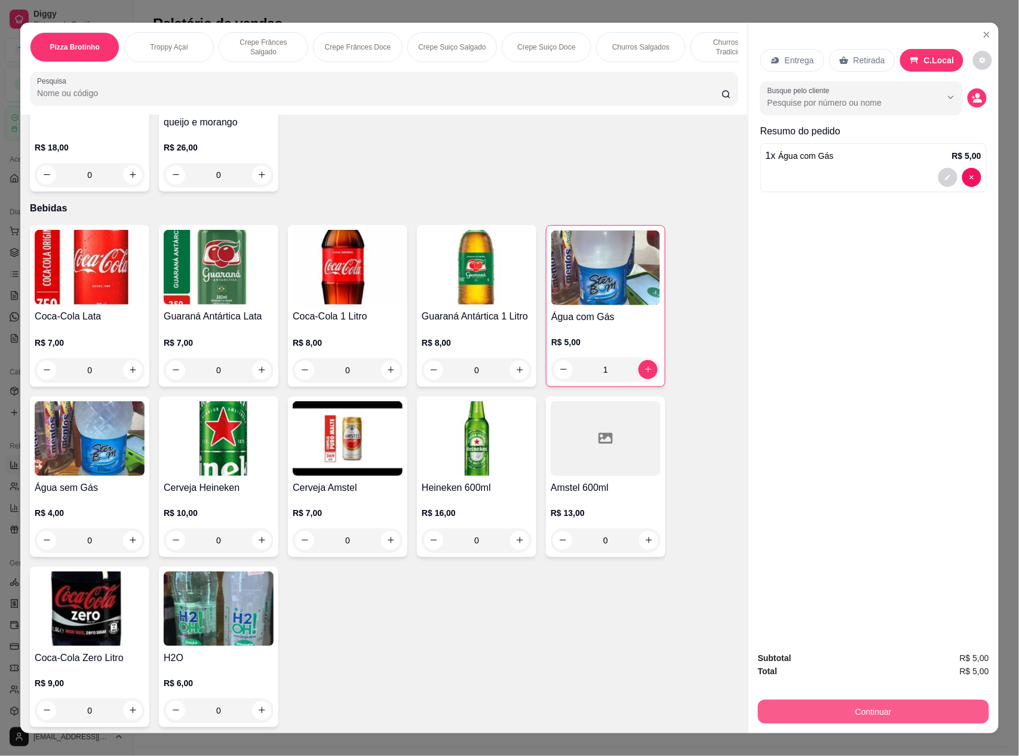
click at [859, 706] on button "Continuar" at bounding box center [873, 712] width 231 height 24
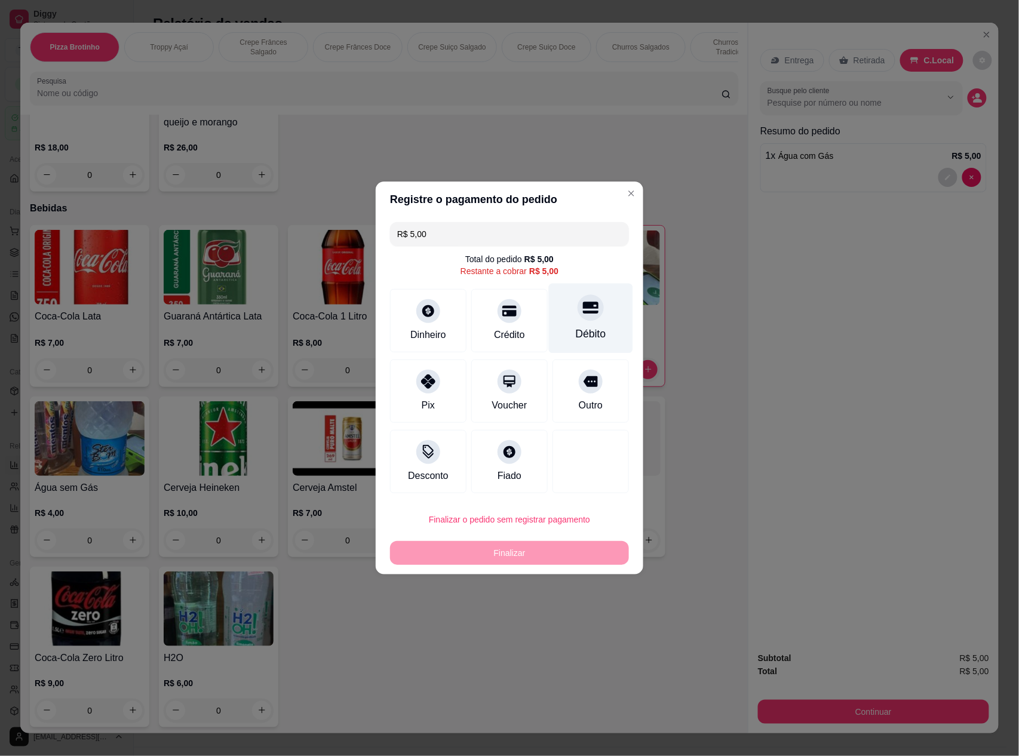
click at [583, 311] on icon at bounding box center [591, 308] width 16 height 16
type input "R$ 0,00"
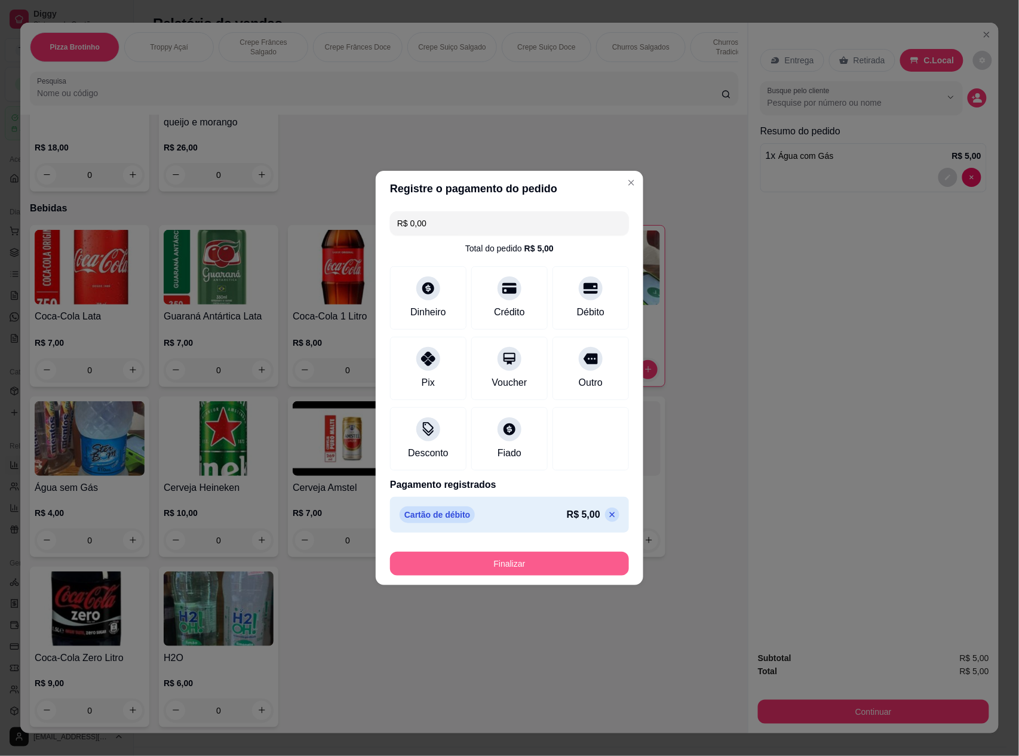
click at [562, 569] on button "Finalizar" at bounding box center [509, 564] width 239 height 24
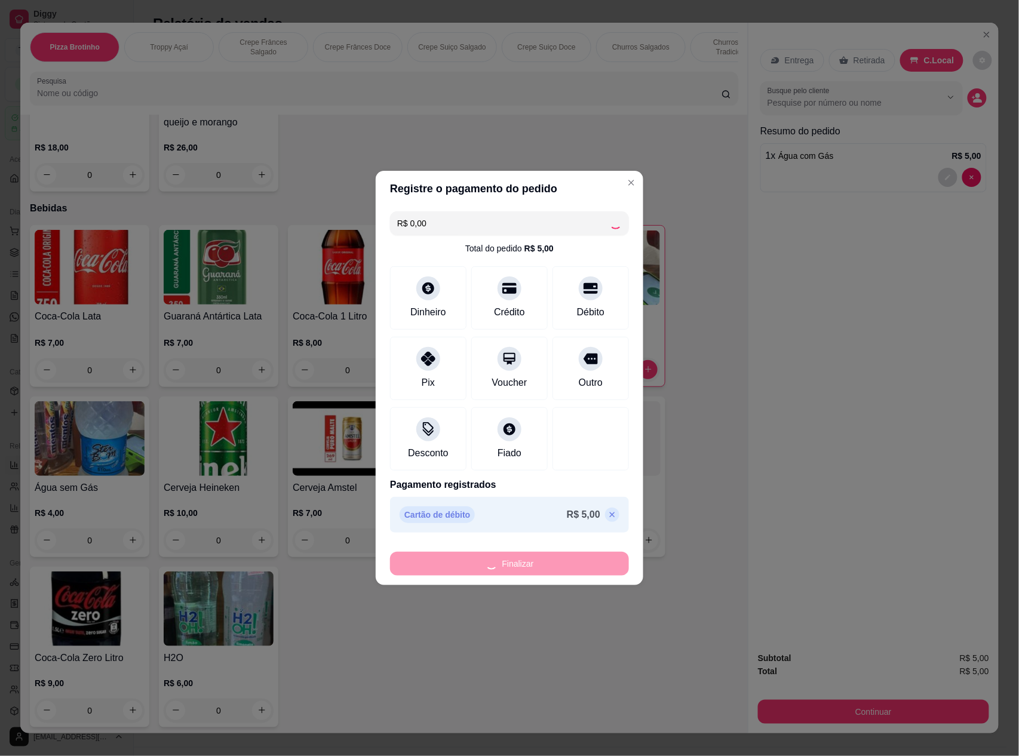
type input "0"
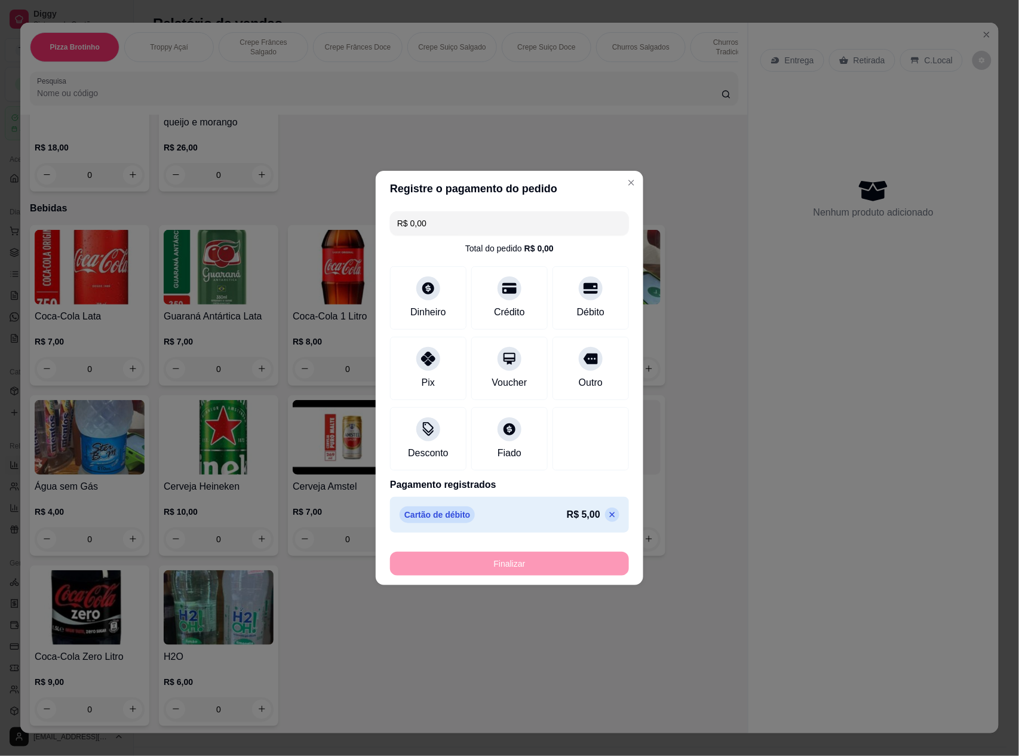
type input "-R$ 5,00"
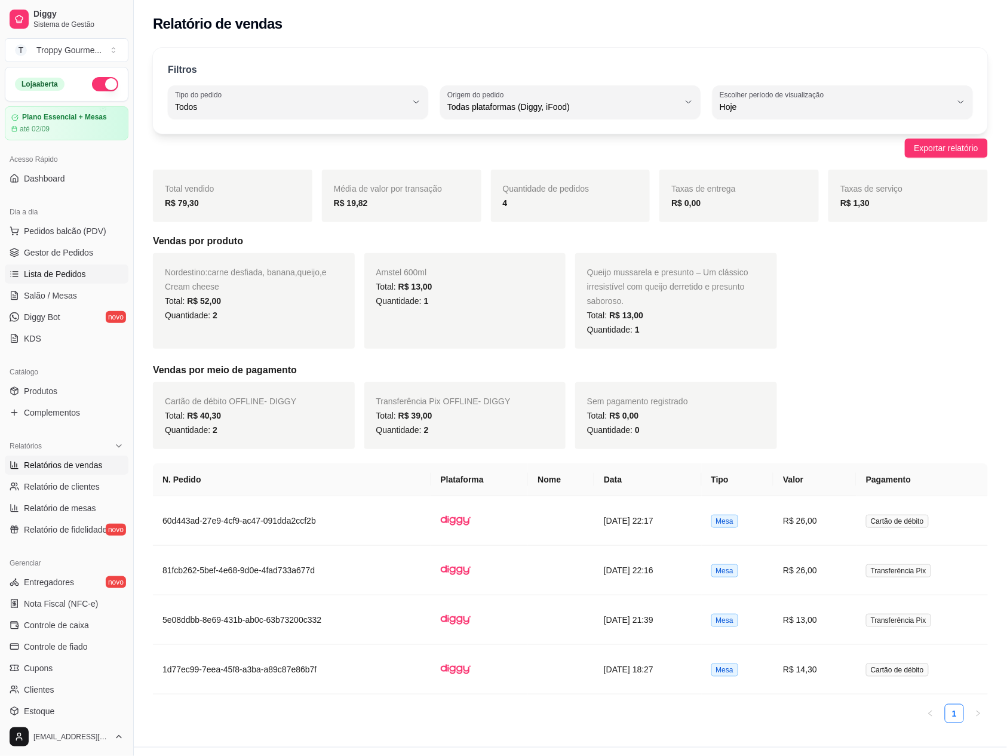
click at [63, 275] on span "Lista de Pedidos" at bounding box center [55, 274] width 62 height 12
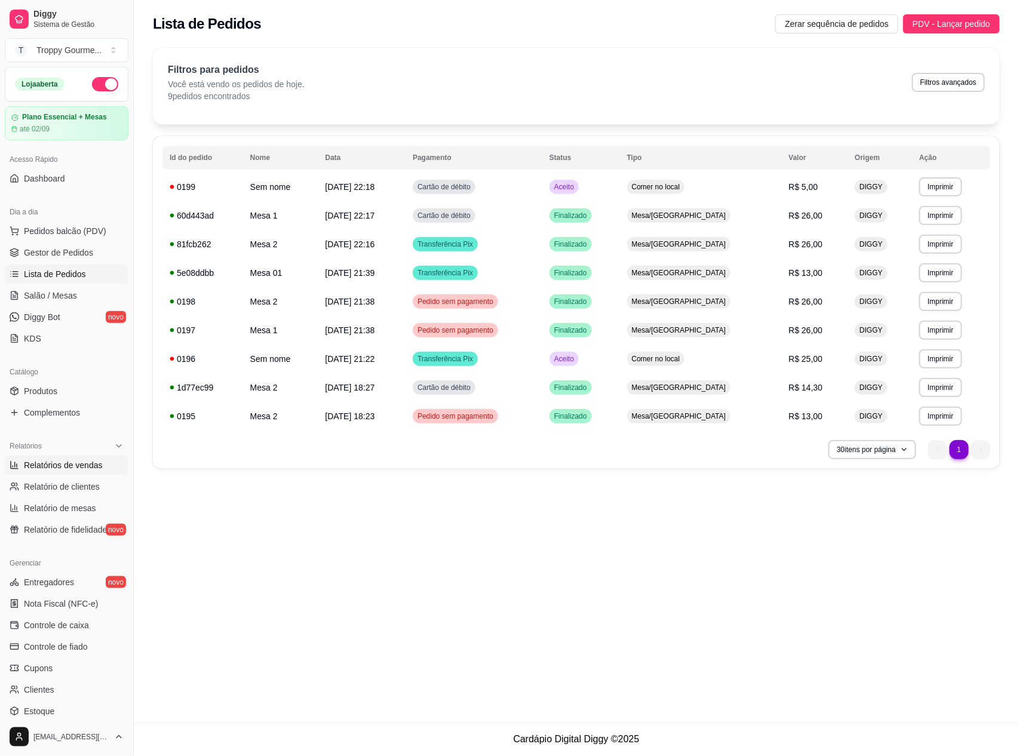
click at [91, 462] on span "Relatórios de vendas" at bounding box center [63, 465] width 79 height 12
select select "ALL"
select select "0"
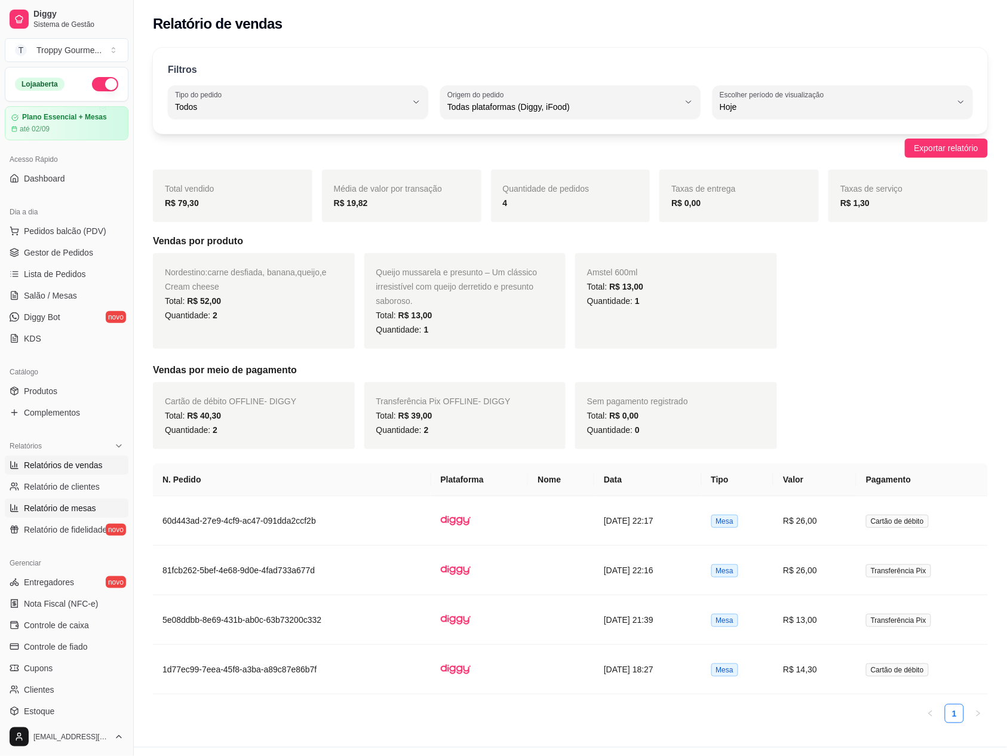
click at [79, 507] on span "Relatório de mesas" at bounding box center [60, 508] width 72 height 12
select select "TOTAL_OF_ORDERS"
select select "7"
